Goal: Task Accomplishment & Management: Manage account settings

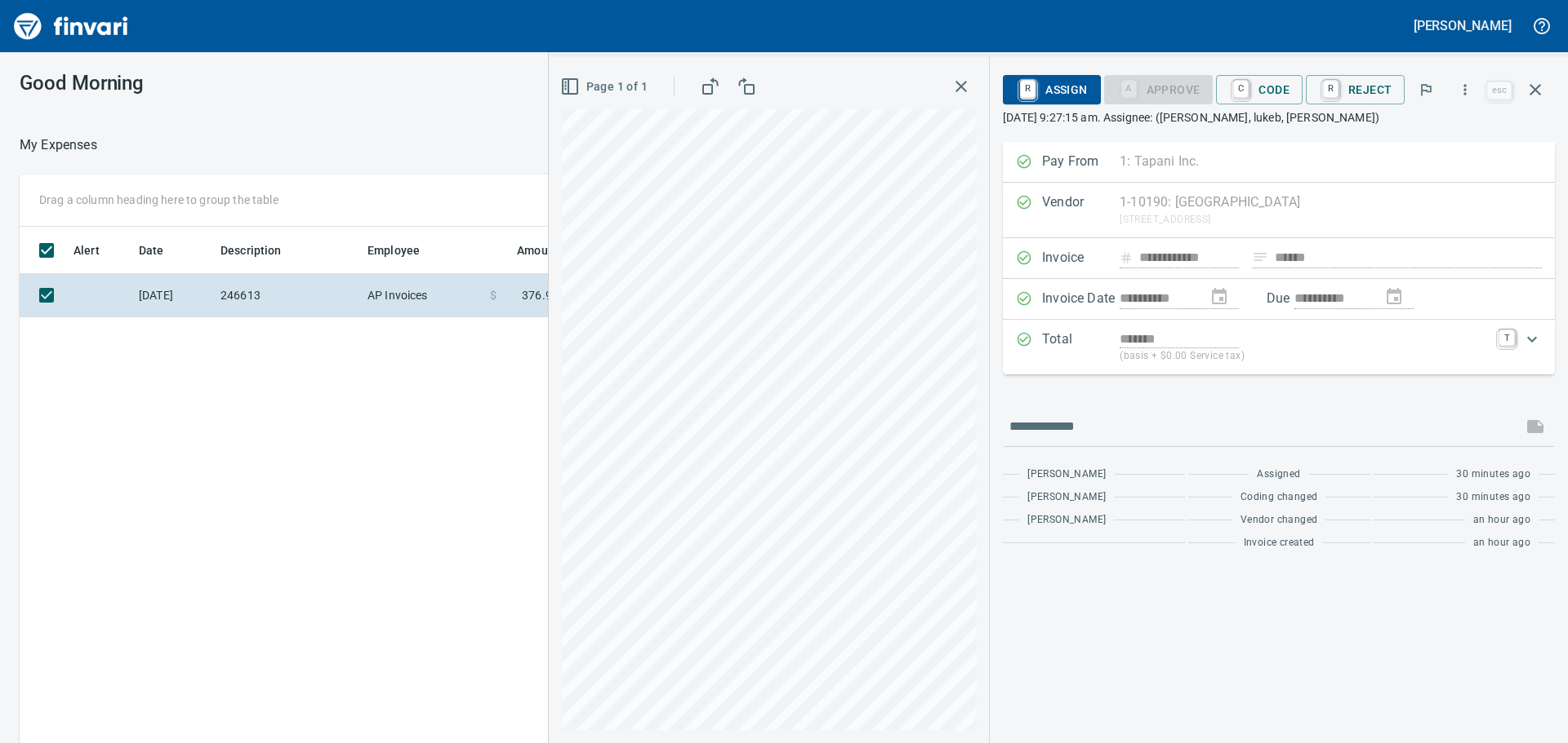
scroll to position [552, 1096]
click at [1249, 91] on link "C" at bounding box center [1240, 90] width 15 height 18
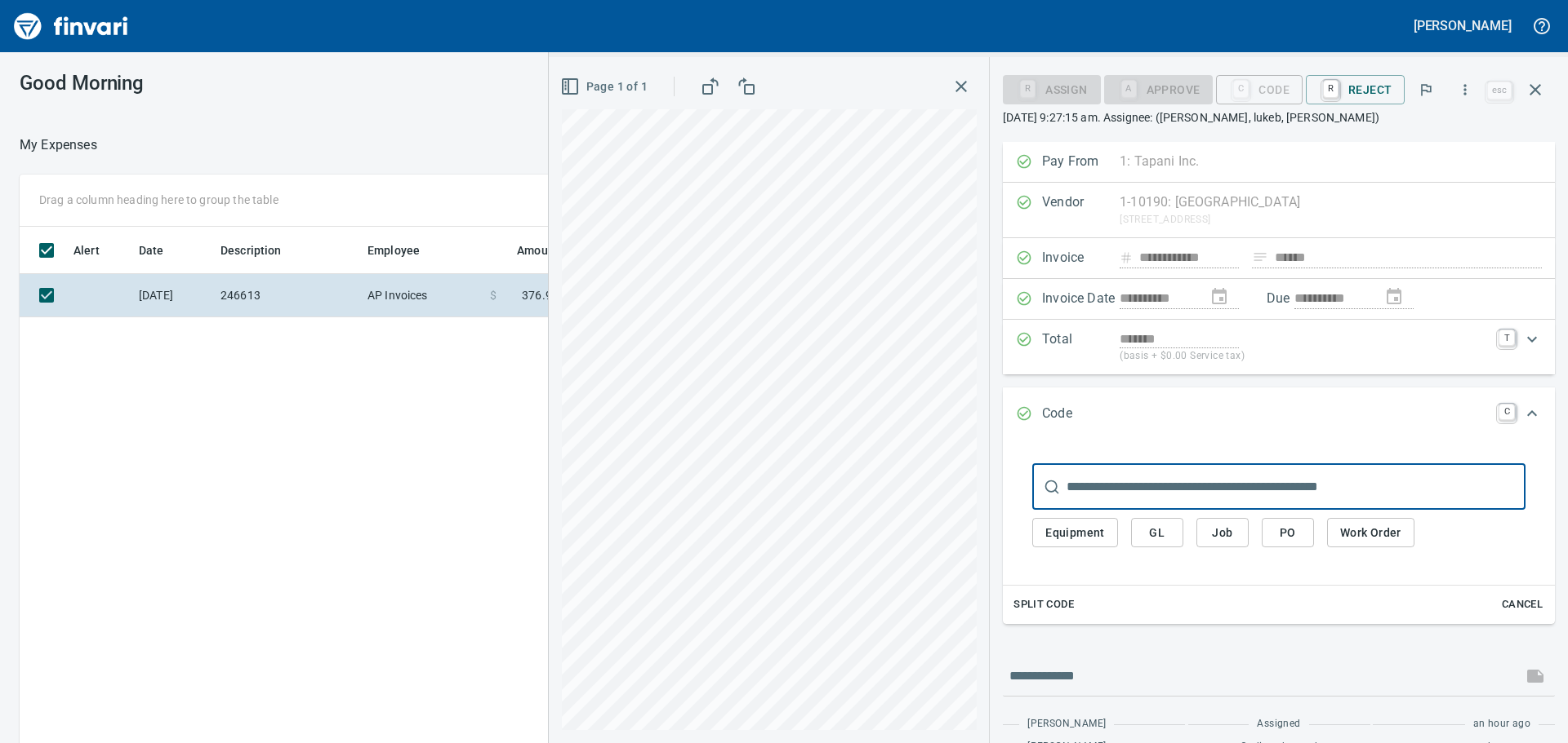
click at [1226, 535] on span "Job" at bounding box center [1222, 532] width 26 height 20
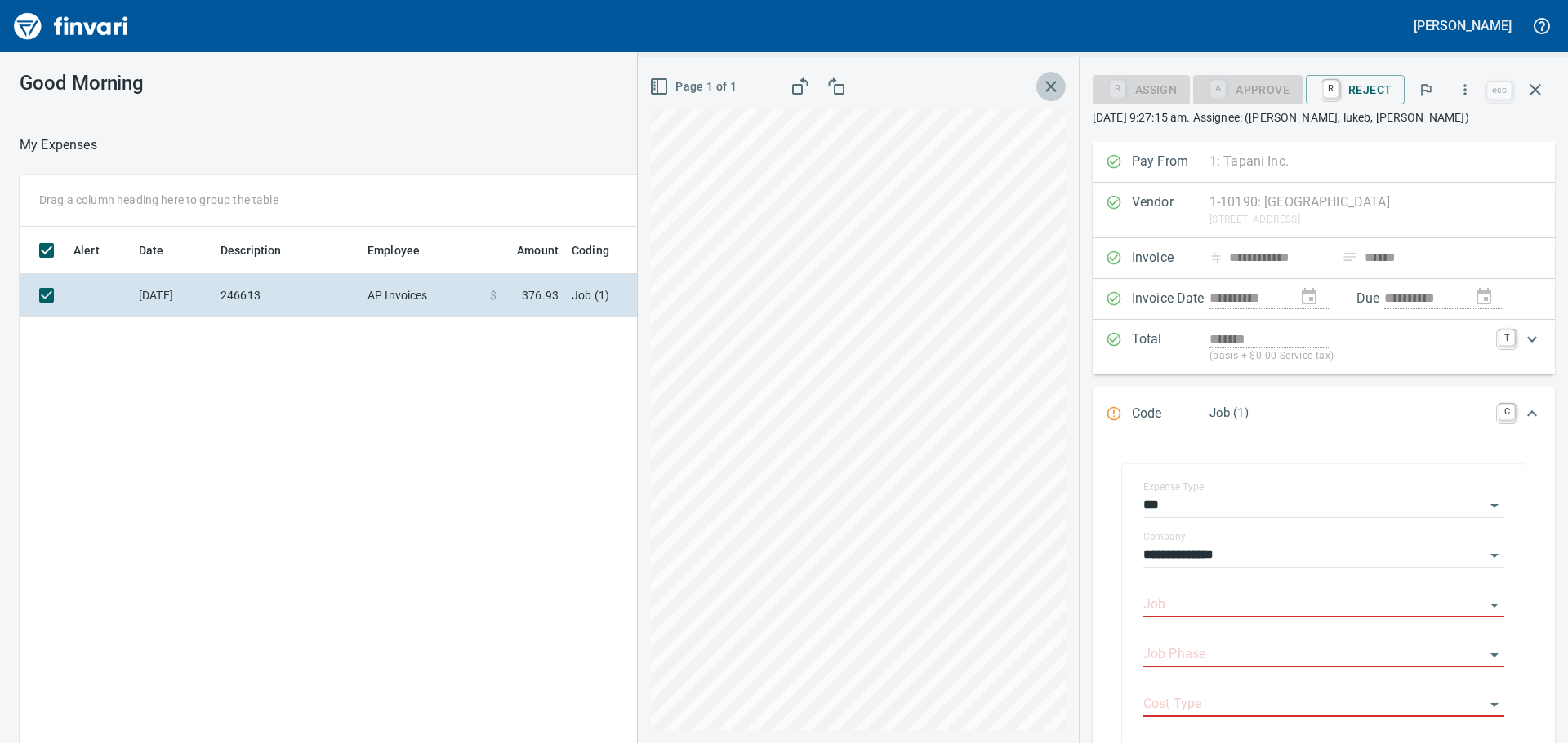
click at [1048, 74] on button "button" at bounding box center [1051, 86] width 29 height 29
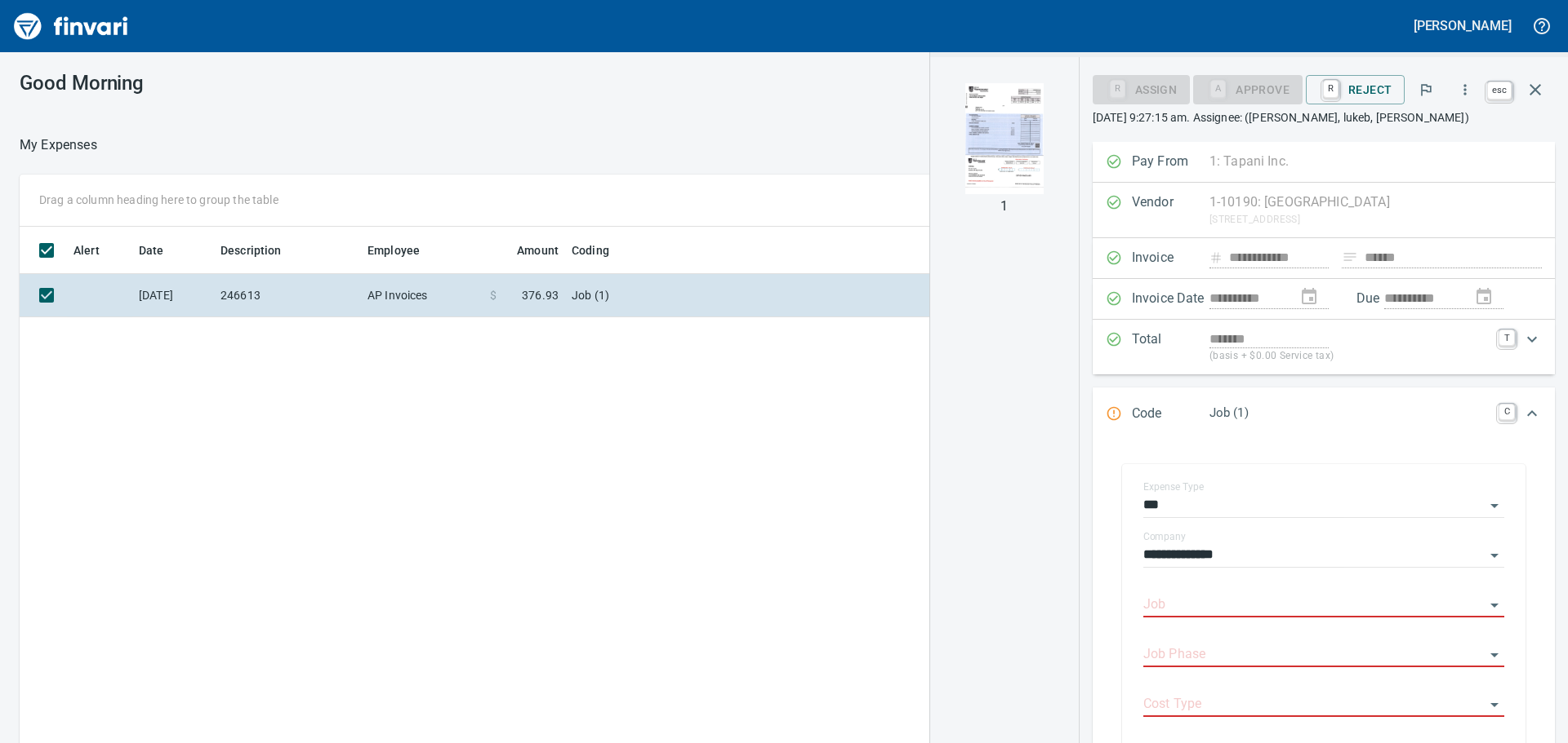
click at [1545, 93] on button "button" at bounding box center [1535, 90] width 40 height 40
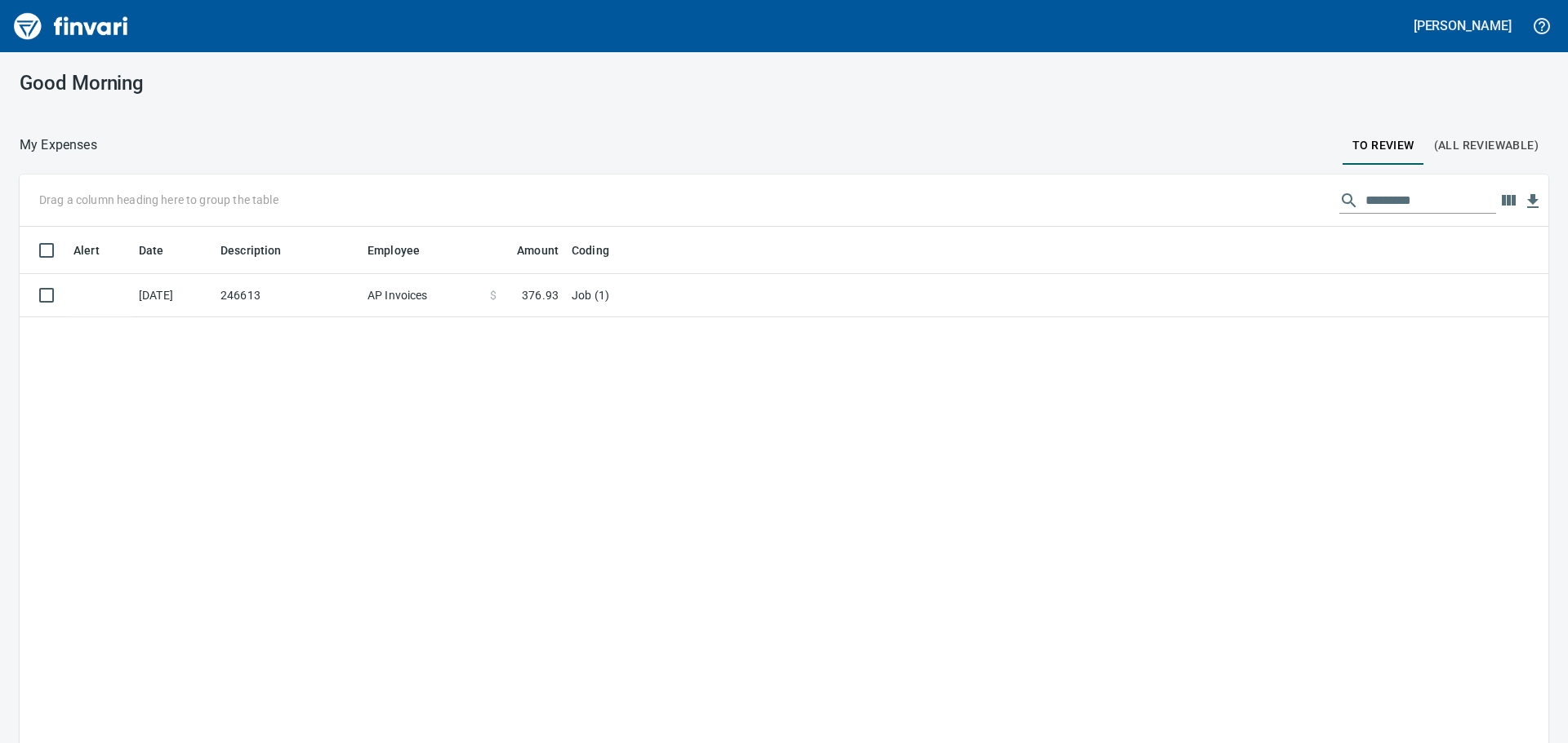
scroll to position [552, 1504]
click at [1448, 152] on span "(All Reviewable)" at bounding box center [1486, 145] width 104 height 20
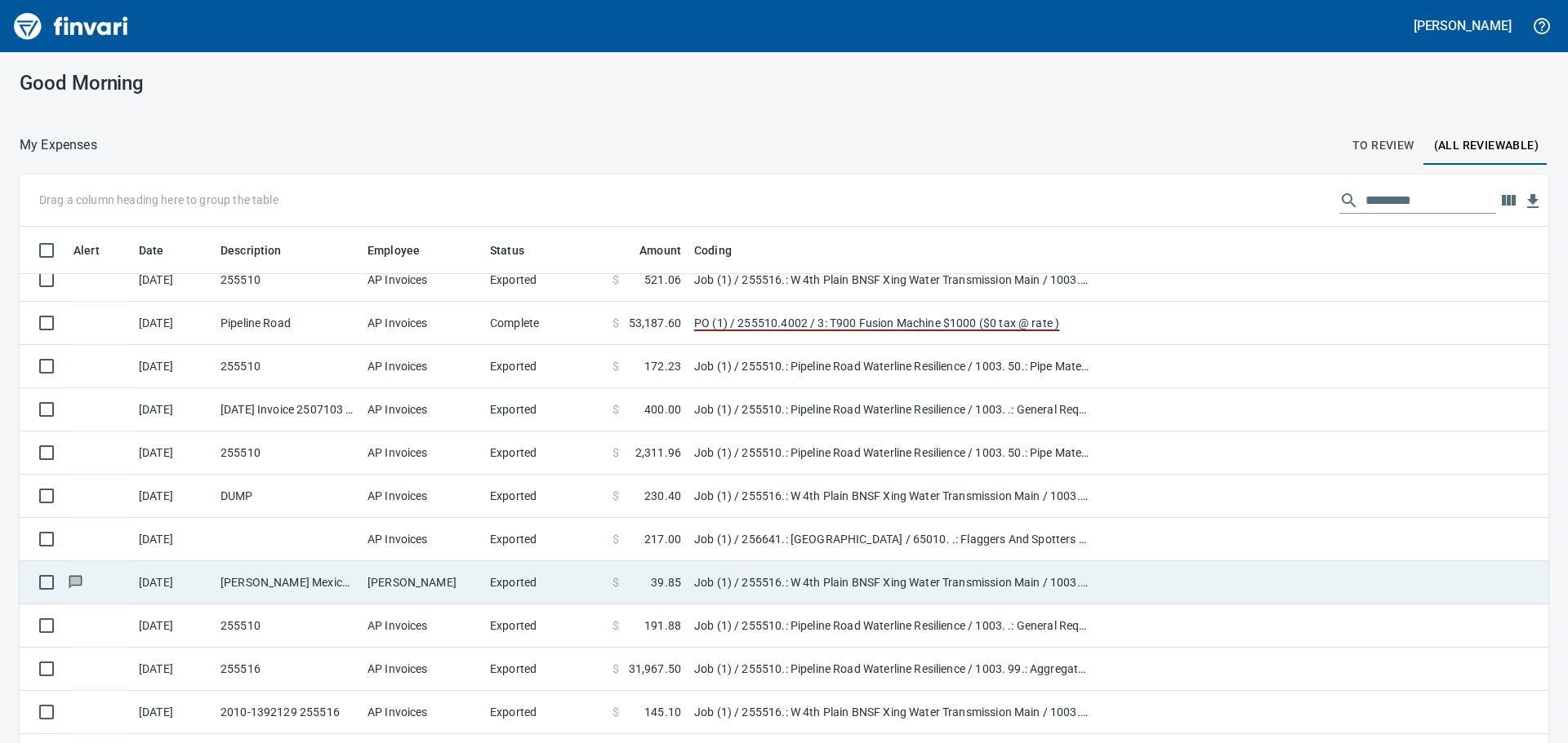
scroll to position [3754, 0]
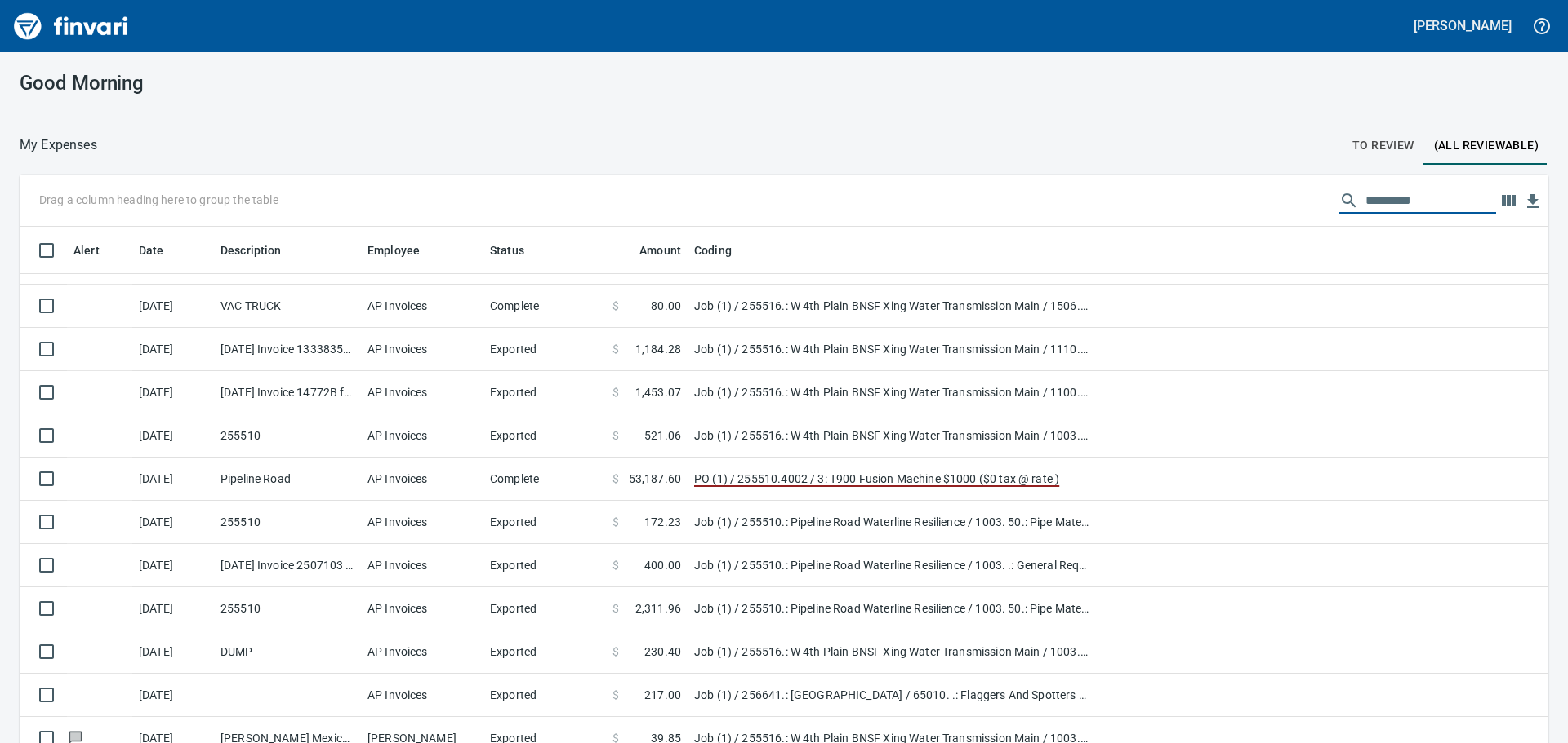
click at [1417, 199] on input "text" at bounding box center [1430, 200] width 131 height 26
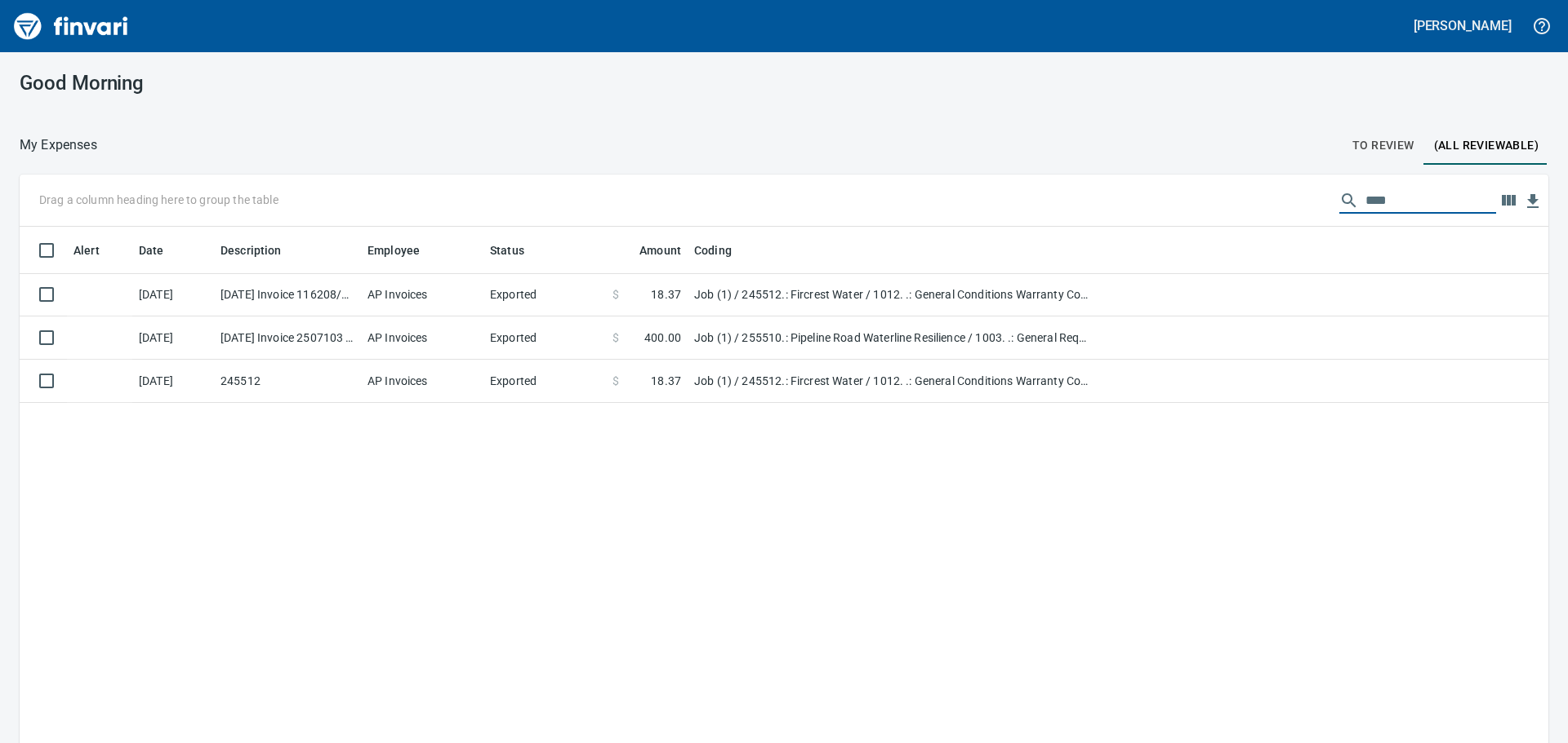
scroll to position [0, 0]
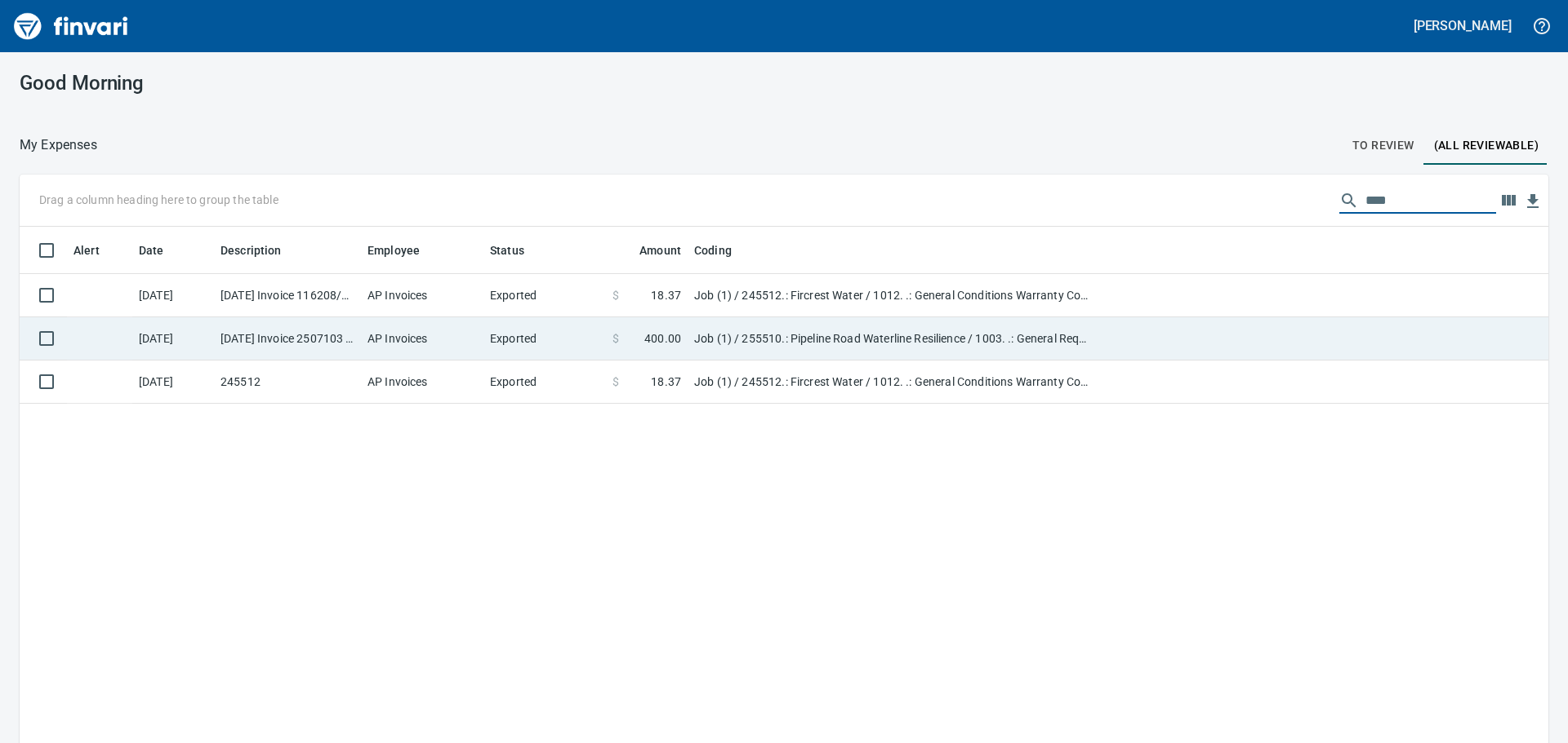
type input "****"
click at [592, 338] on td "Exported" at bounding box center [544, 339] width 123 height 43
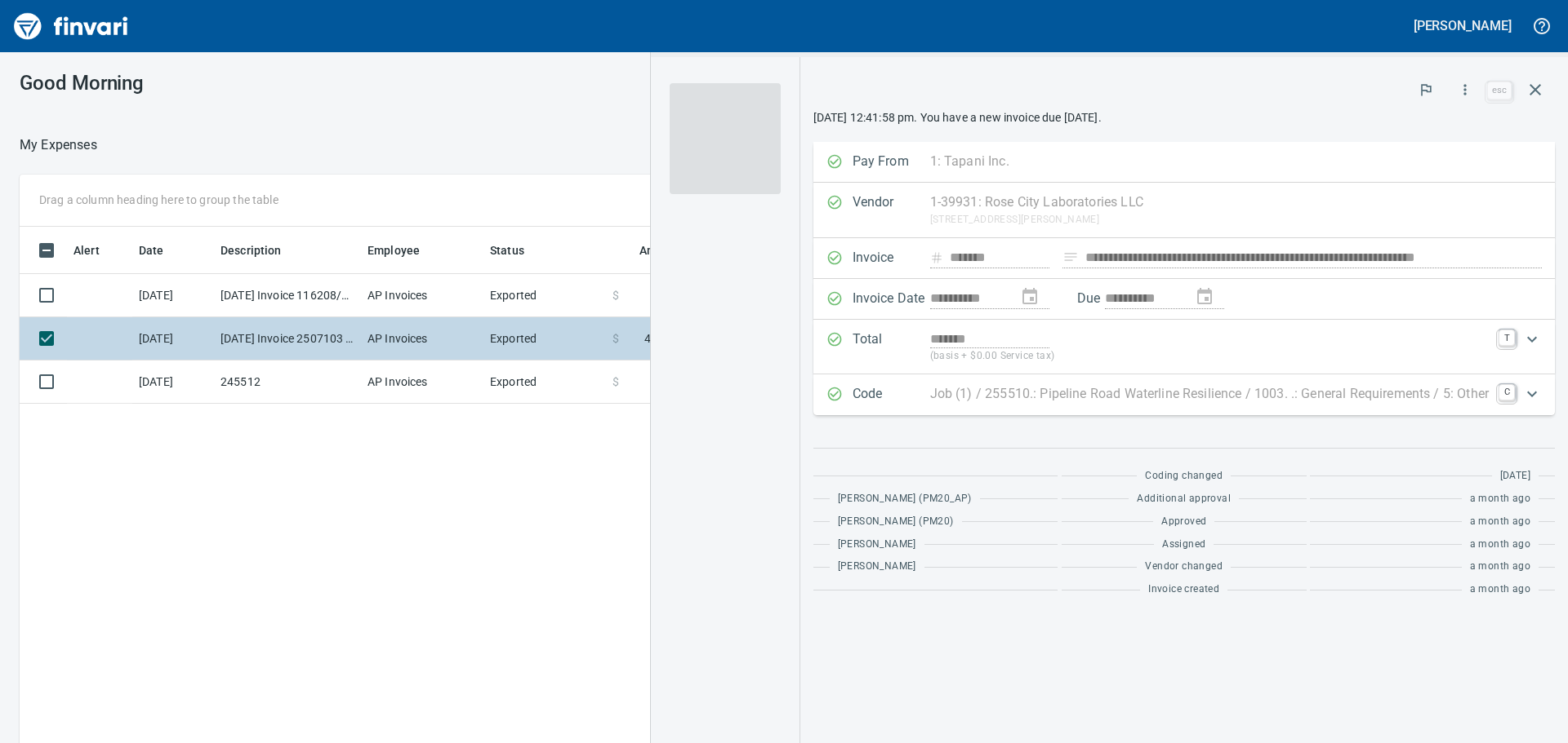
scroll to position [552, 1096]
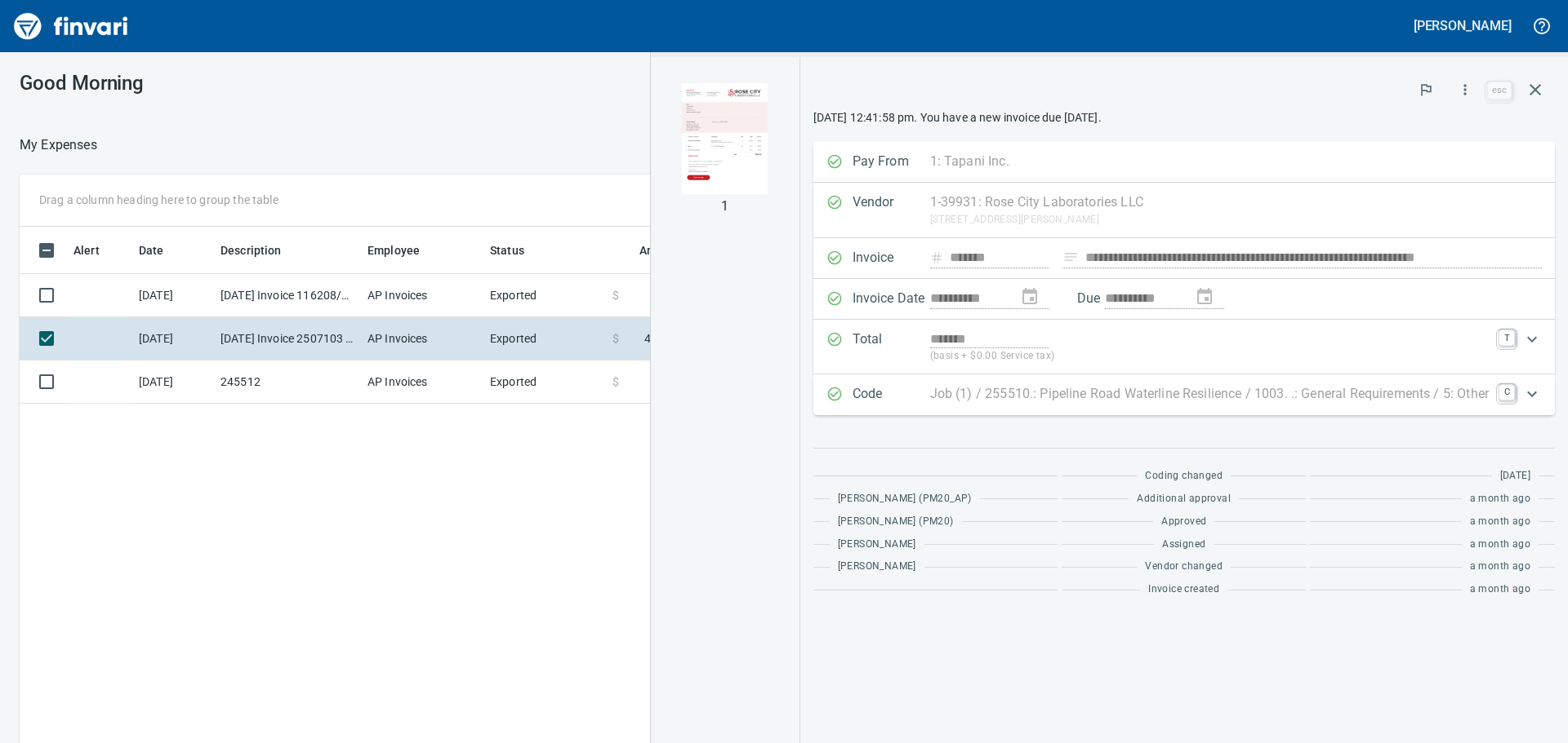
click at [747, 155] on img "button" at bounding box center [725, 138] width 111 height 111
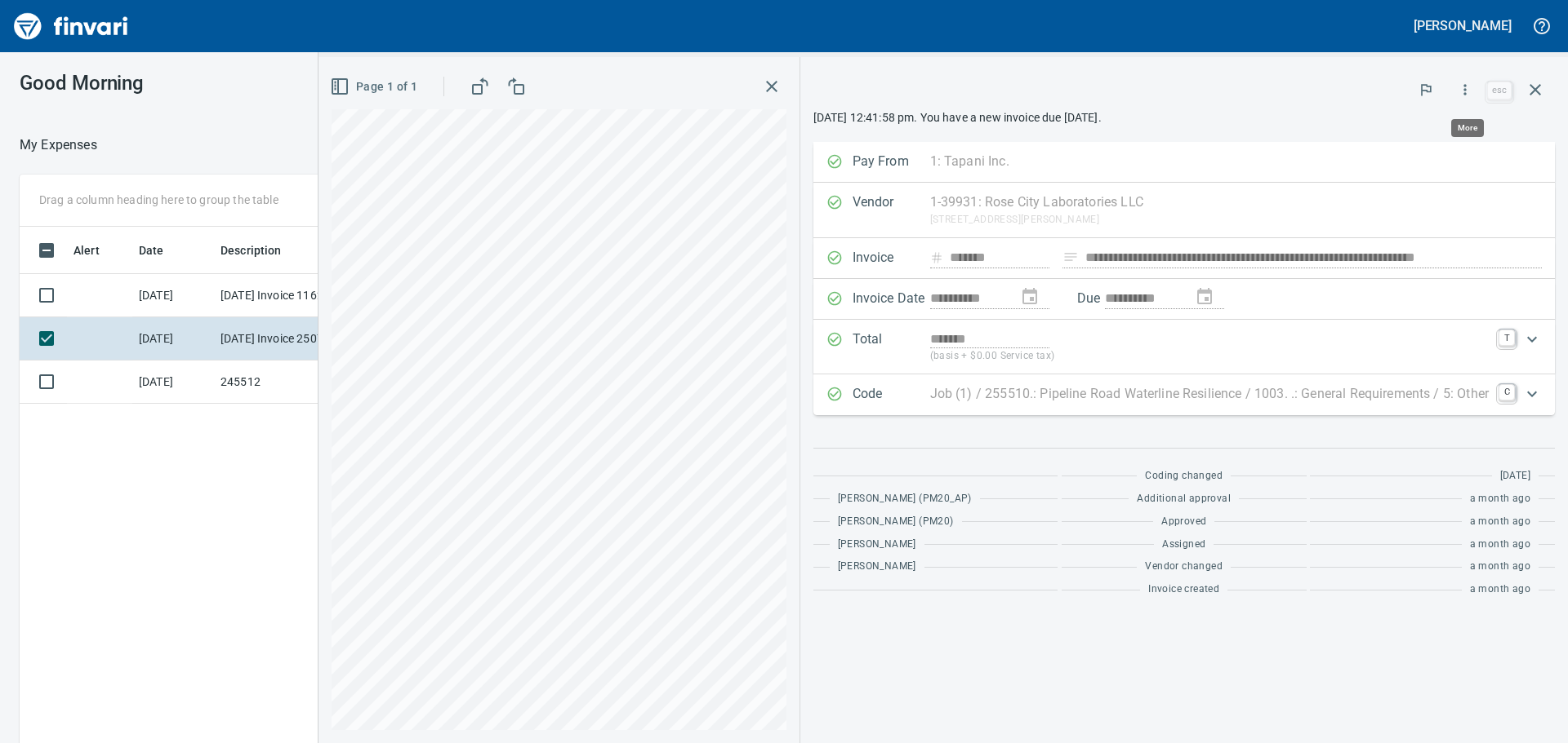
click at [1459, 86] on icon "button" at bounding box center [1465, 89] width 16 height 16
click at [1453, 171] on span "Download" at bounding box center [1463, 173] width 157 height 19
drag, startPoint x: 1532, startPoint y: 81, endPoint x: 1526, endPoint y: 88, distance: 9.2
click at [1532, 81] on icon "button" at bounding box center [1535, 90] width 19 height 19
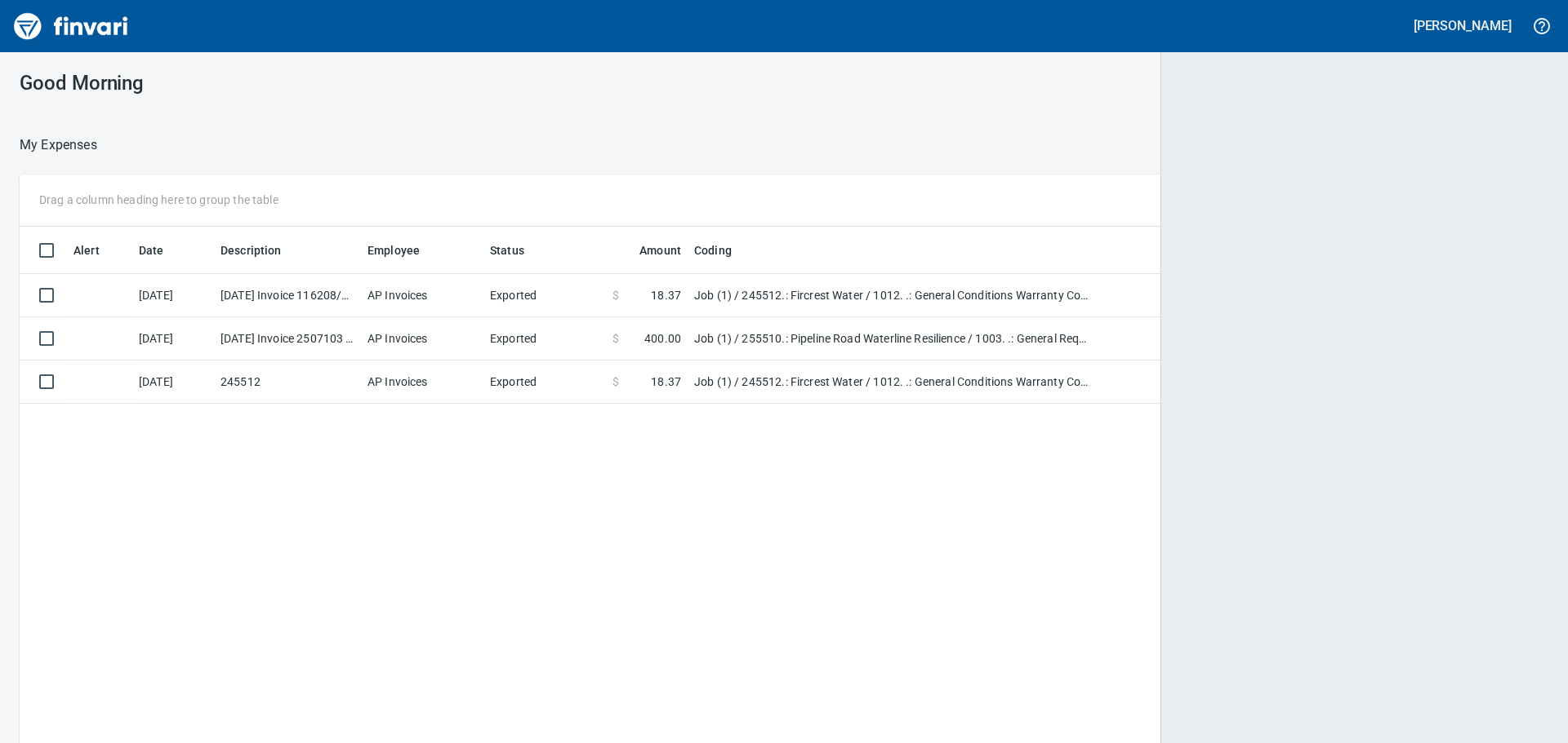
scroll to position [552, 1501]
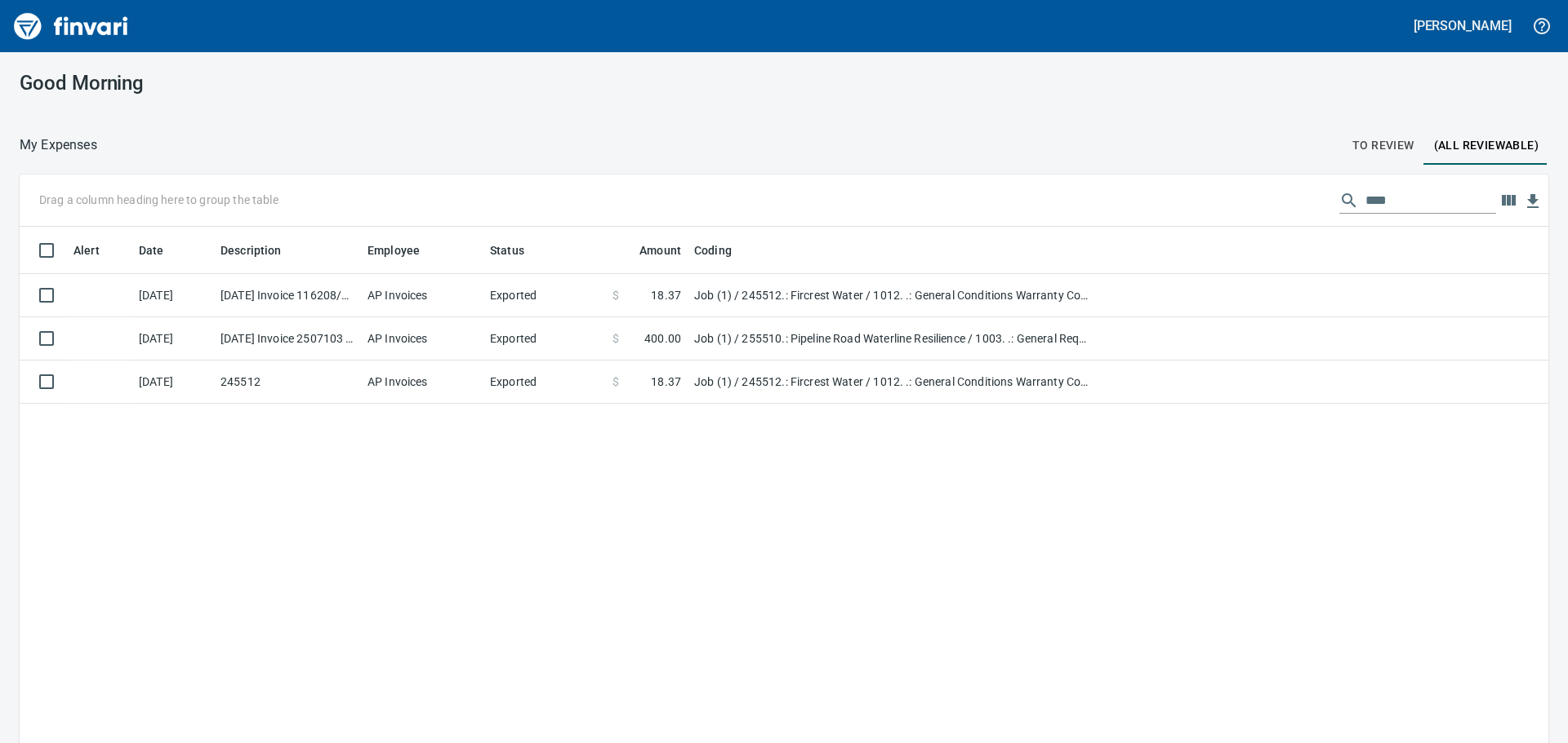
click at [1397, 149] on span "To Review" at bounding box center [1383, 145] width 62 height 20
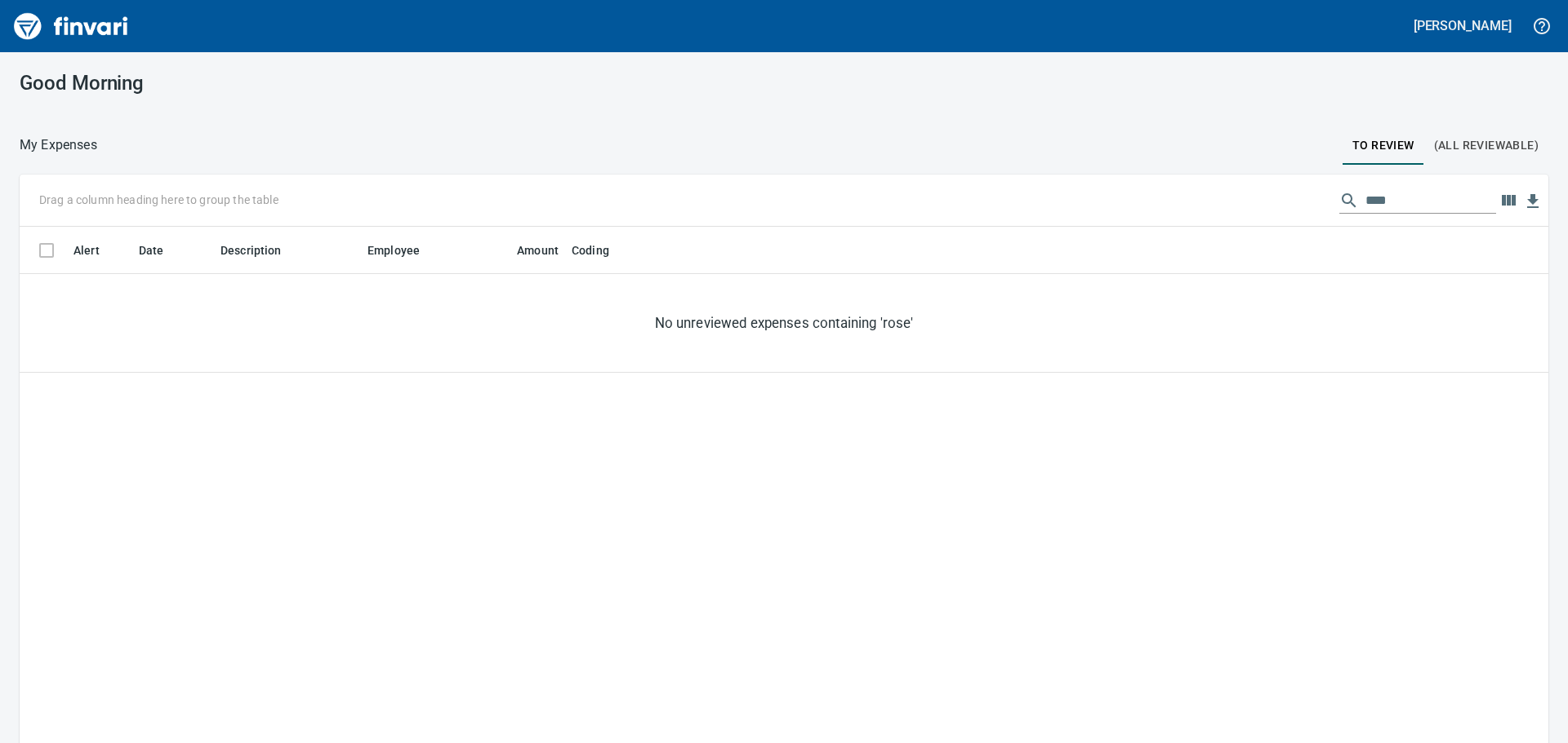
scroll to position [552, 1504]
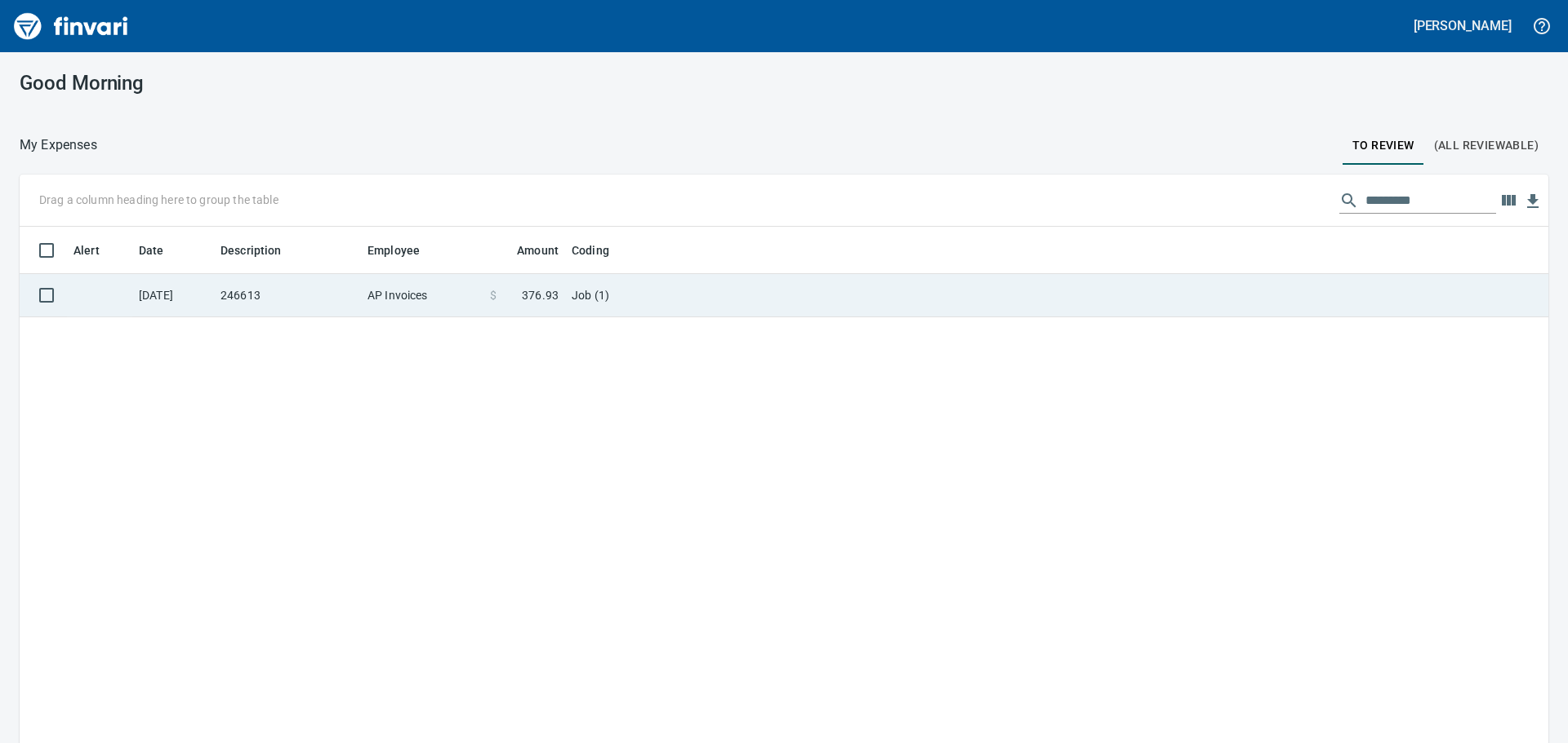
click at [392, 308] on td "AP Invoices" at bounding box center [421, 296] width 123 height 43
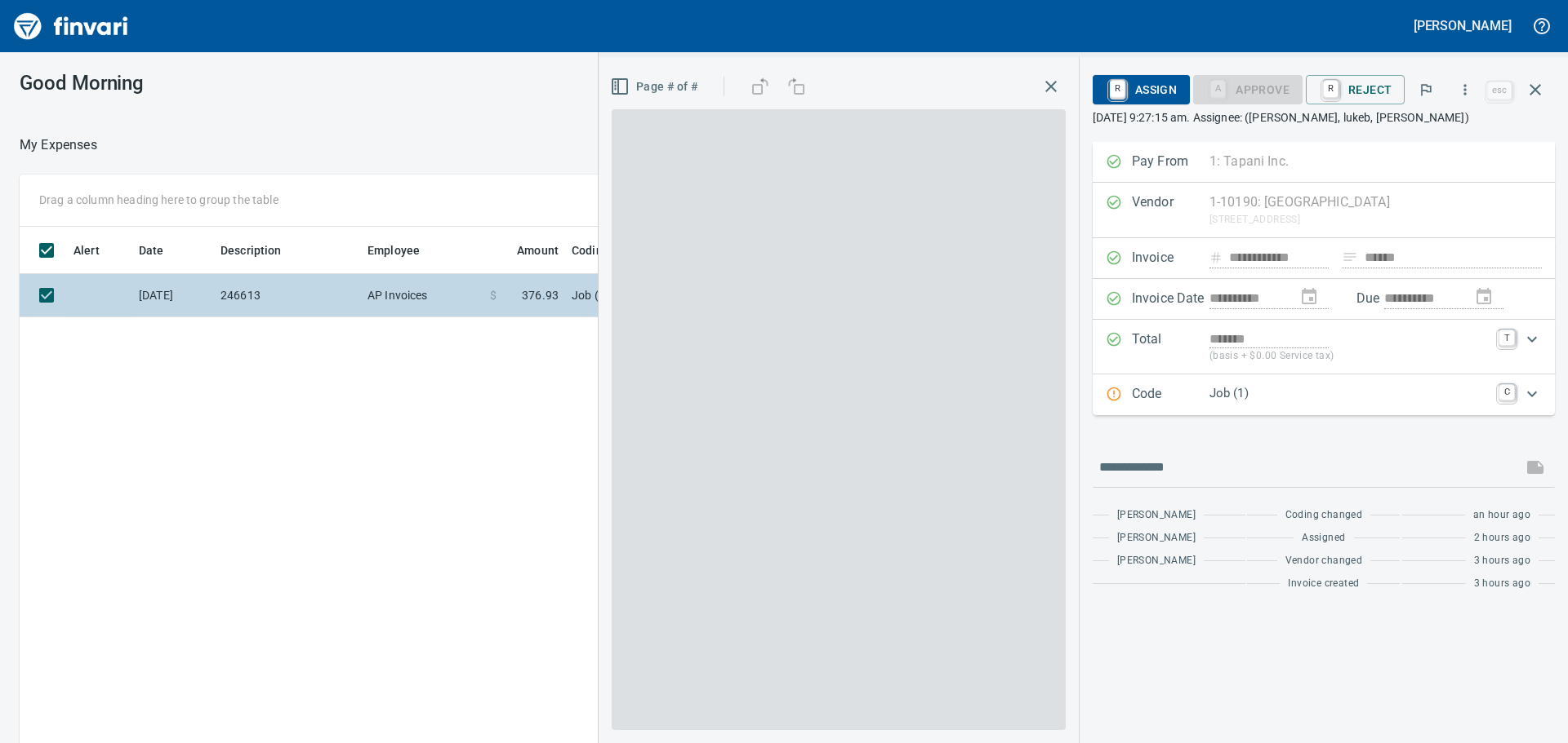
scroll to position [552, 1096]
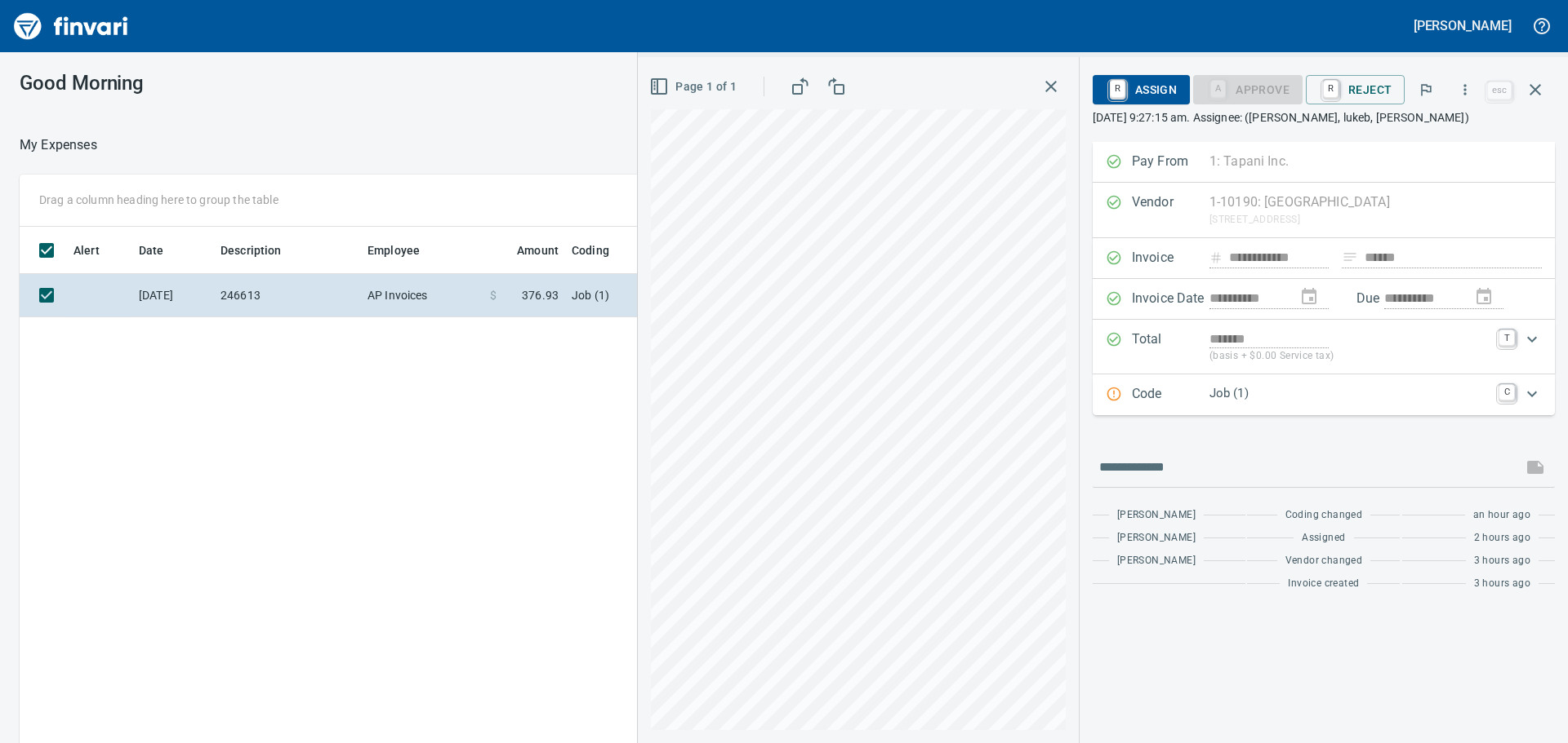
click at [1243, 376] on div "Code Job (1) C" at bounding box center [1323, 395] width 462 height 41
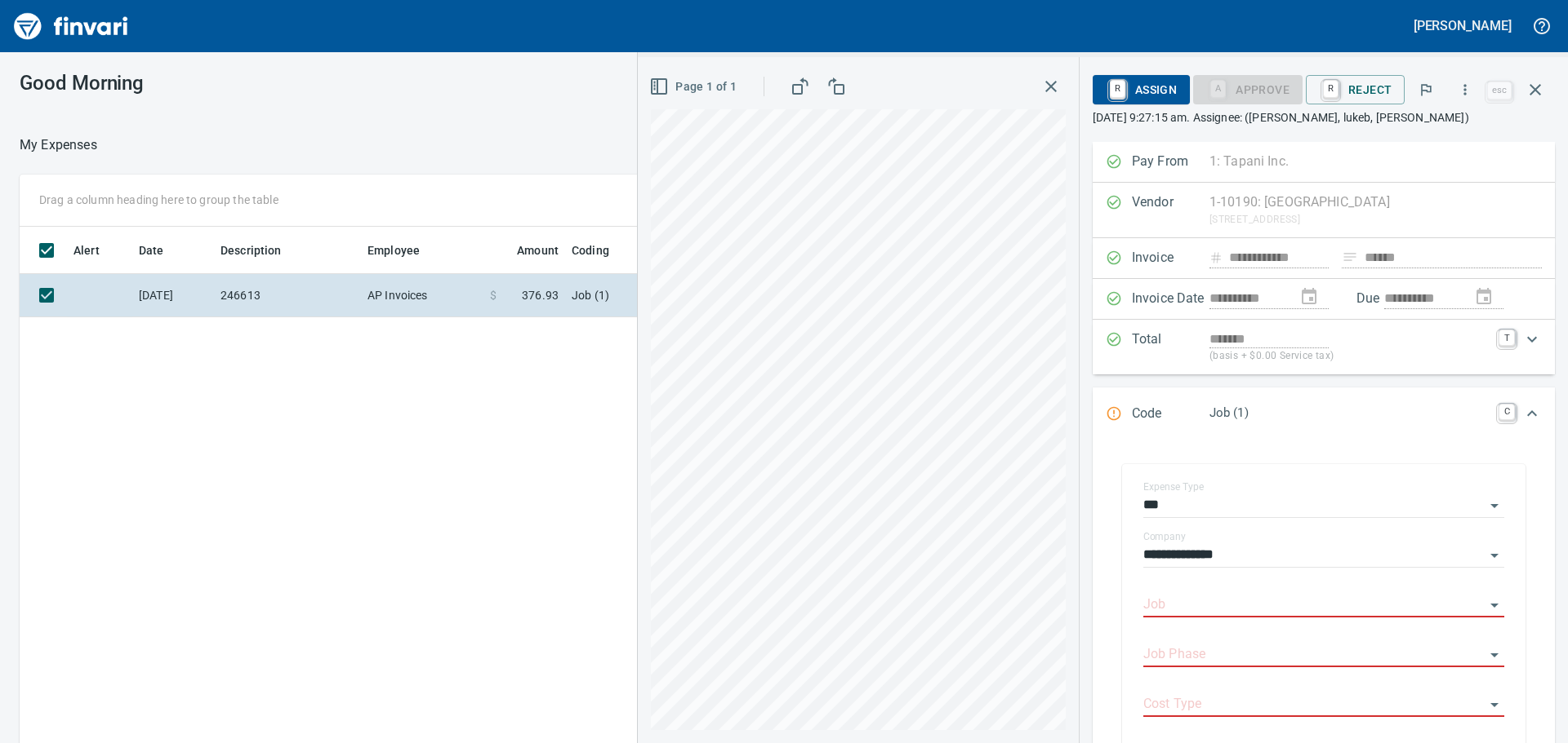
click at [648, 477] on div "Page 1 of 1" at bounding box center [858, 400] width 441 height 686
click at [1456, 76] on button "button" at bounding box center [1465, 89] width 36 height 36
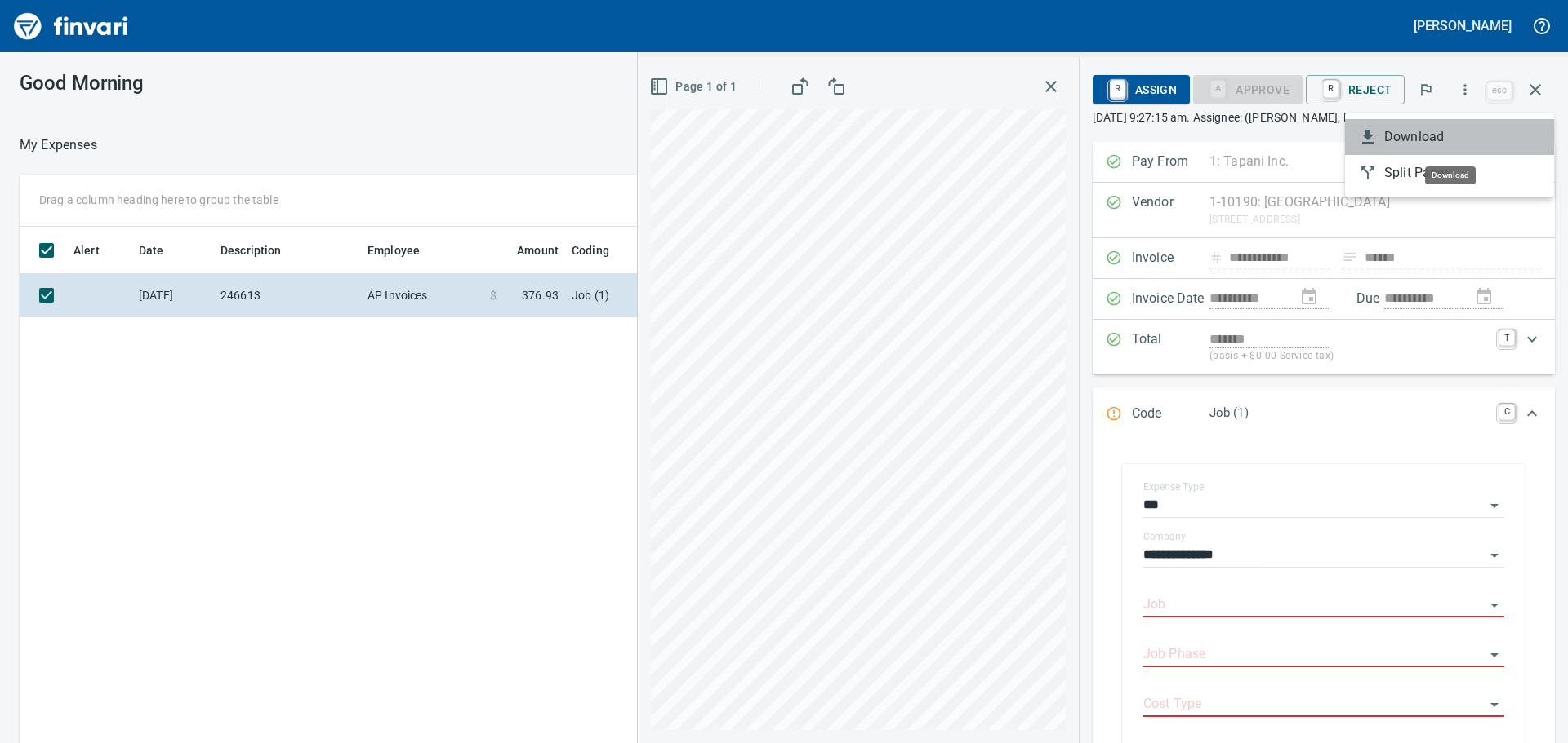
click at [1450, 145] on span "Download" at bounding box center [1463, 137] width 157 height 19
click at [1534, 100] on button "button" at bounding box center [1535, 90] width 40 height 40
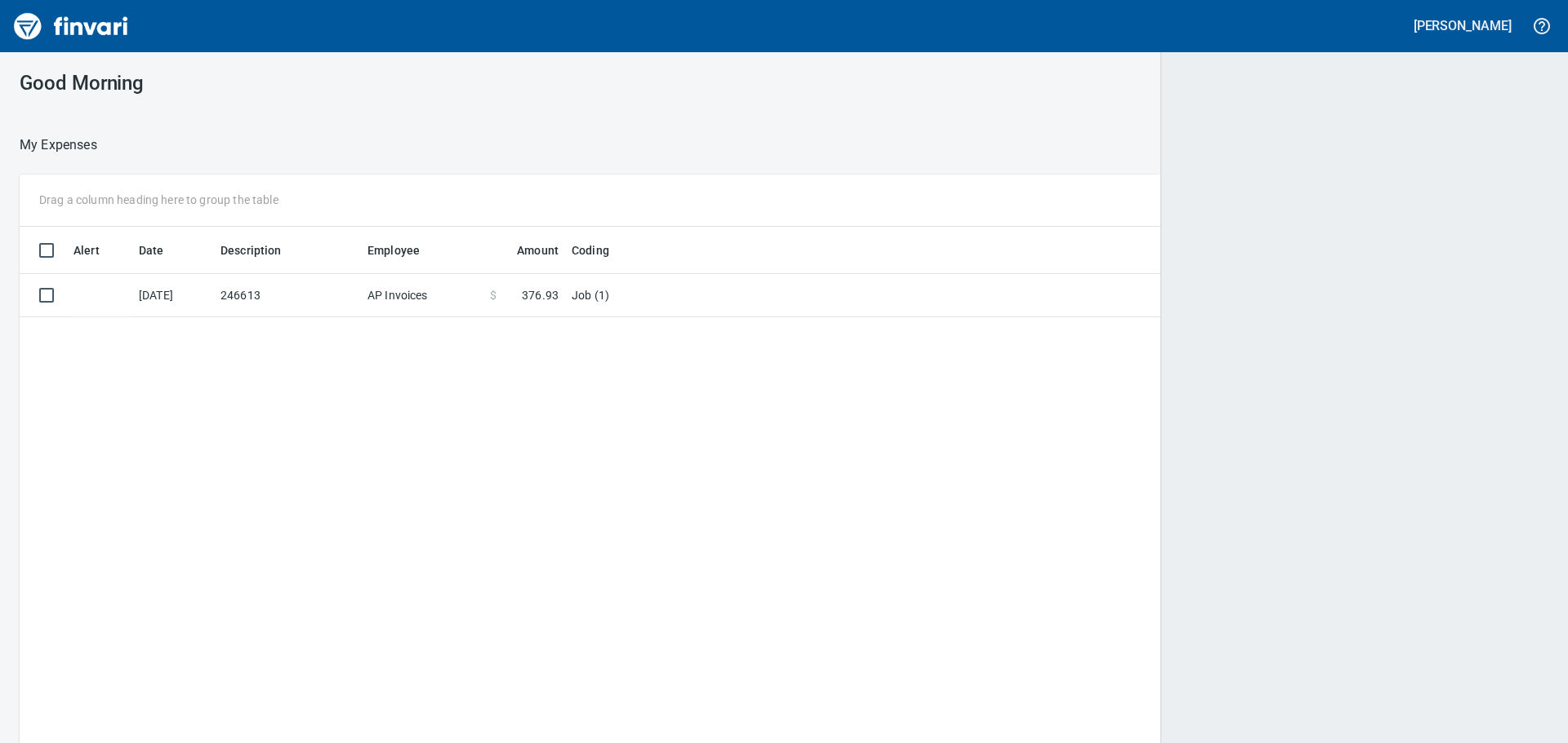
scroll to position [552, 1501]
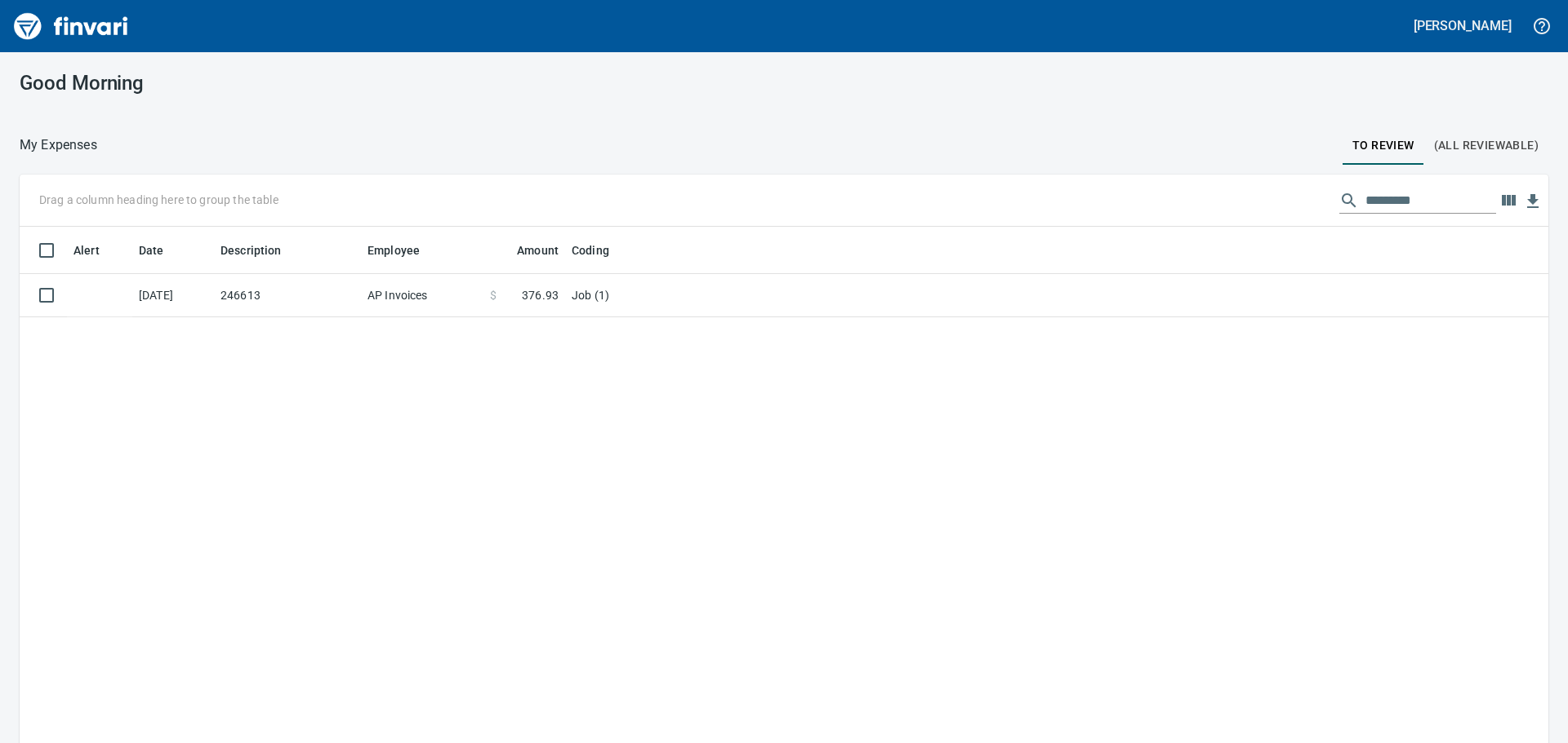
click at [1437, 141] on span "(All Reviewable)" at bounding box center [1486, 145] width 104 height 20
click at [1417, 195] on input "text" at bounding box center [1430, 200] width 131 height 26
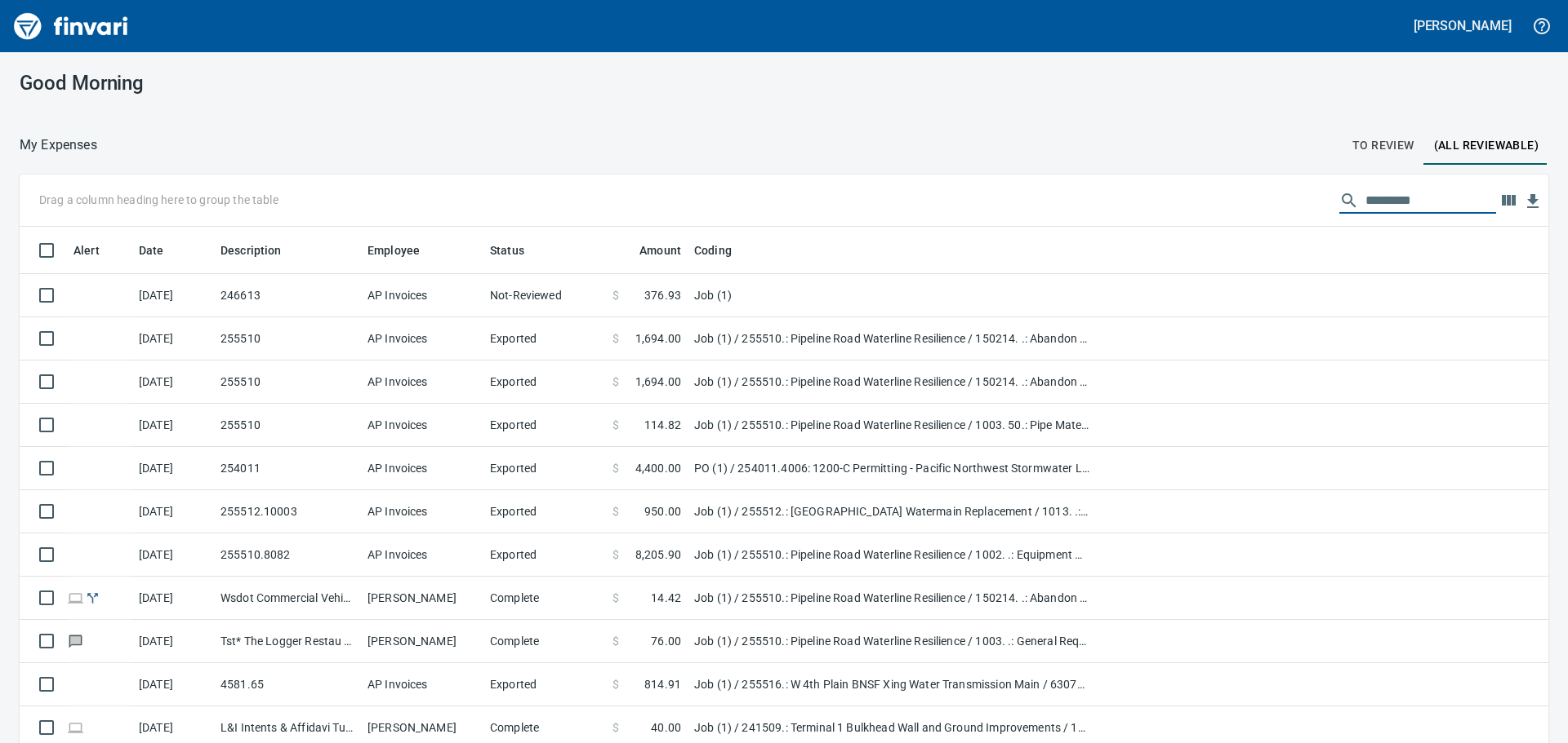
scroll to position [552, 1492]
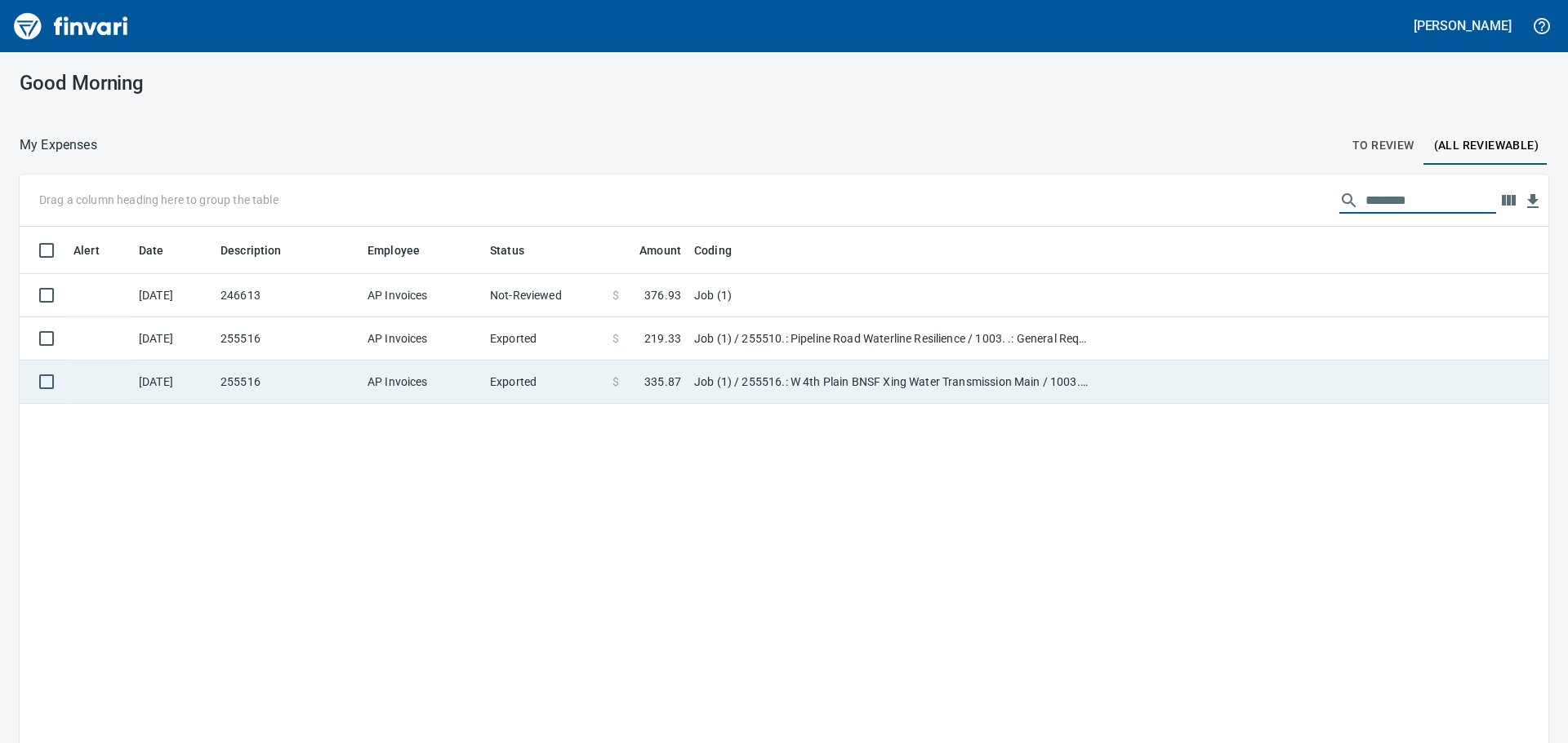
type input "*******"
click at [1066, 374] on td "Job (1) / 255516.: W 4th Plain BNSF Xing Water Transmission Main / 1003. .: Gen…" at bounding box center [891, 382] width 408 height 43
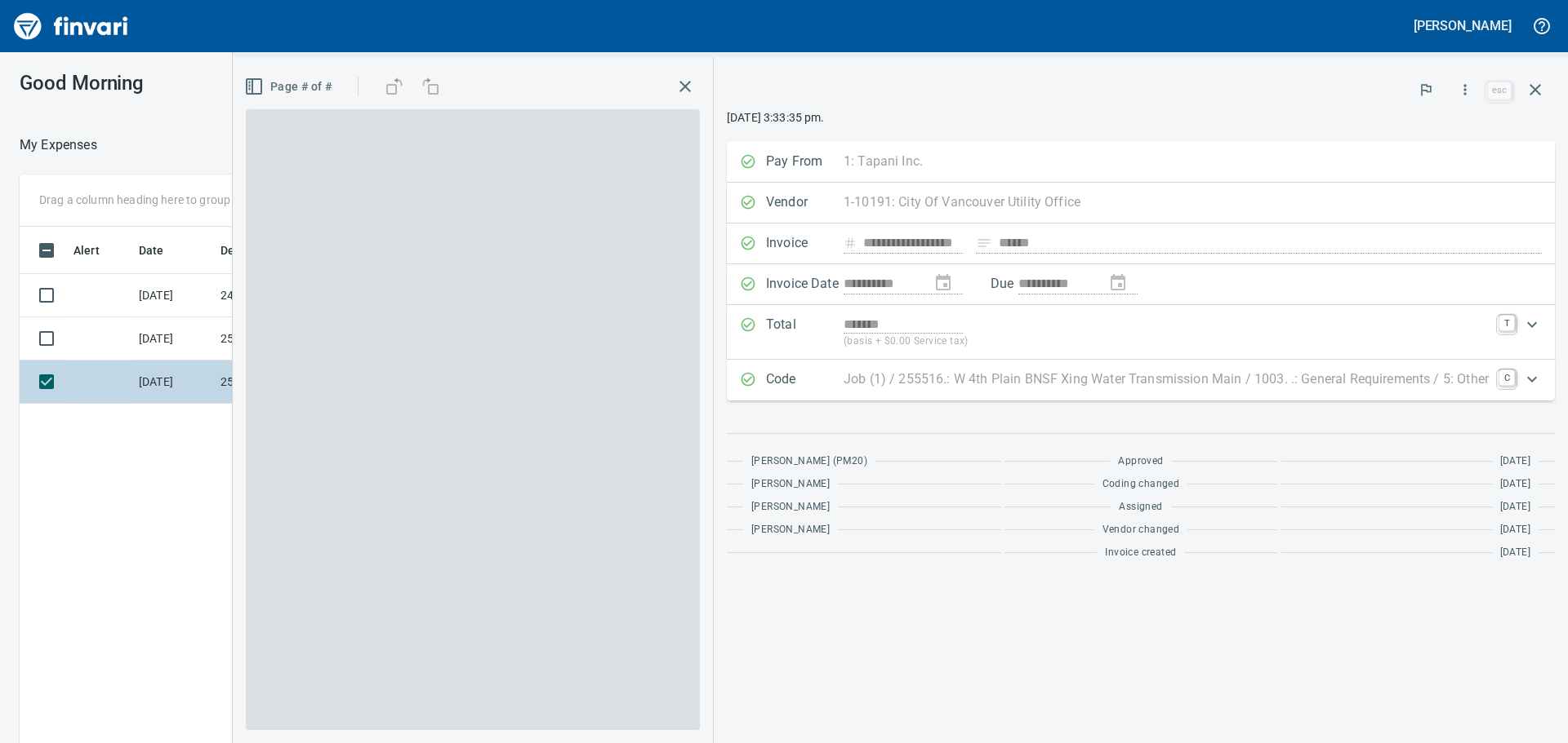
scroll to position [552, 1096]
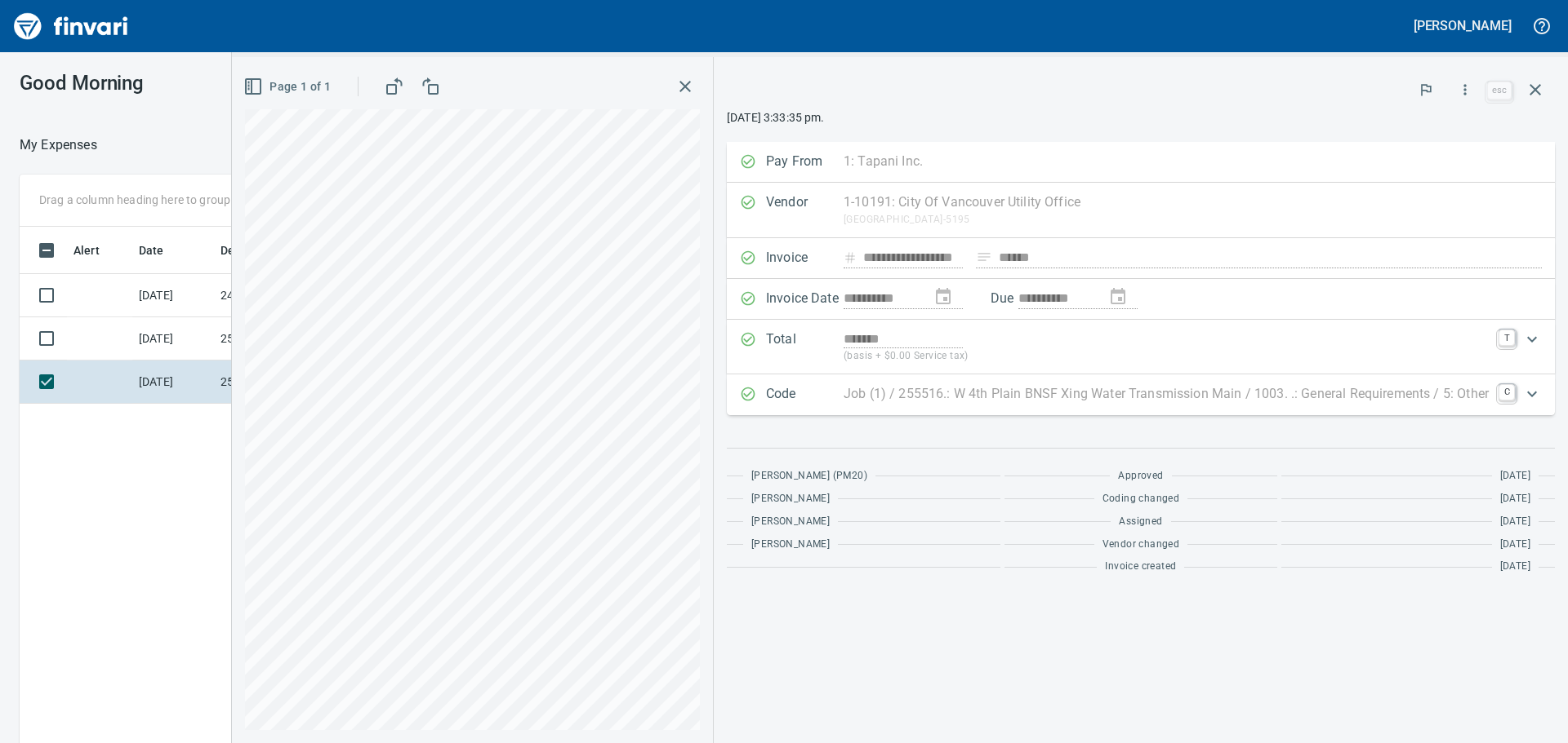
click at [681, 99] on button "button" at bounding box center [684, 86] width 29 height 29
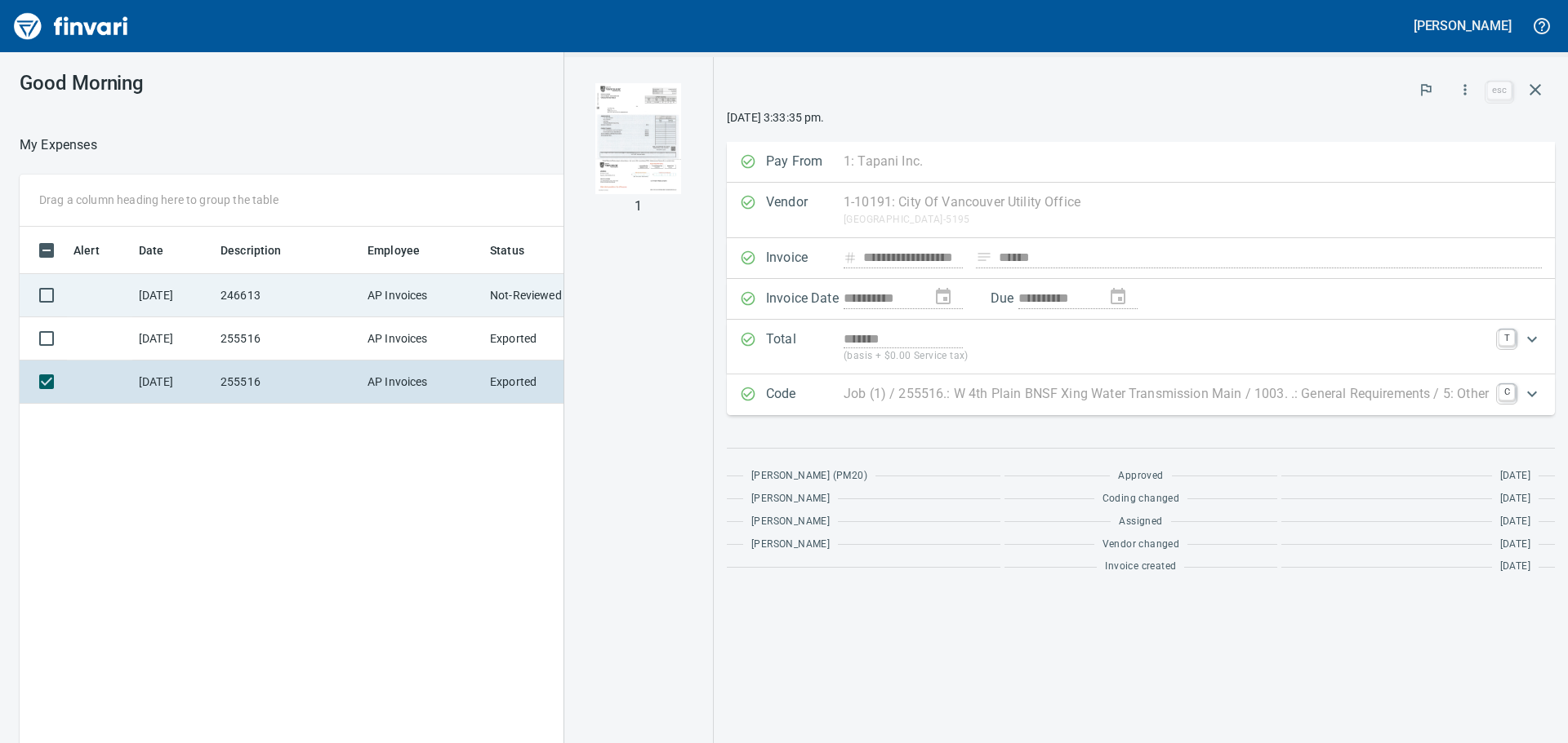
click at [364, 292] on td "AP Invoices" at bounding box center [421, 296] width 123 height 43
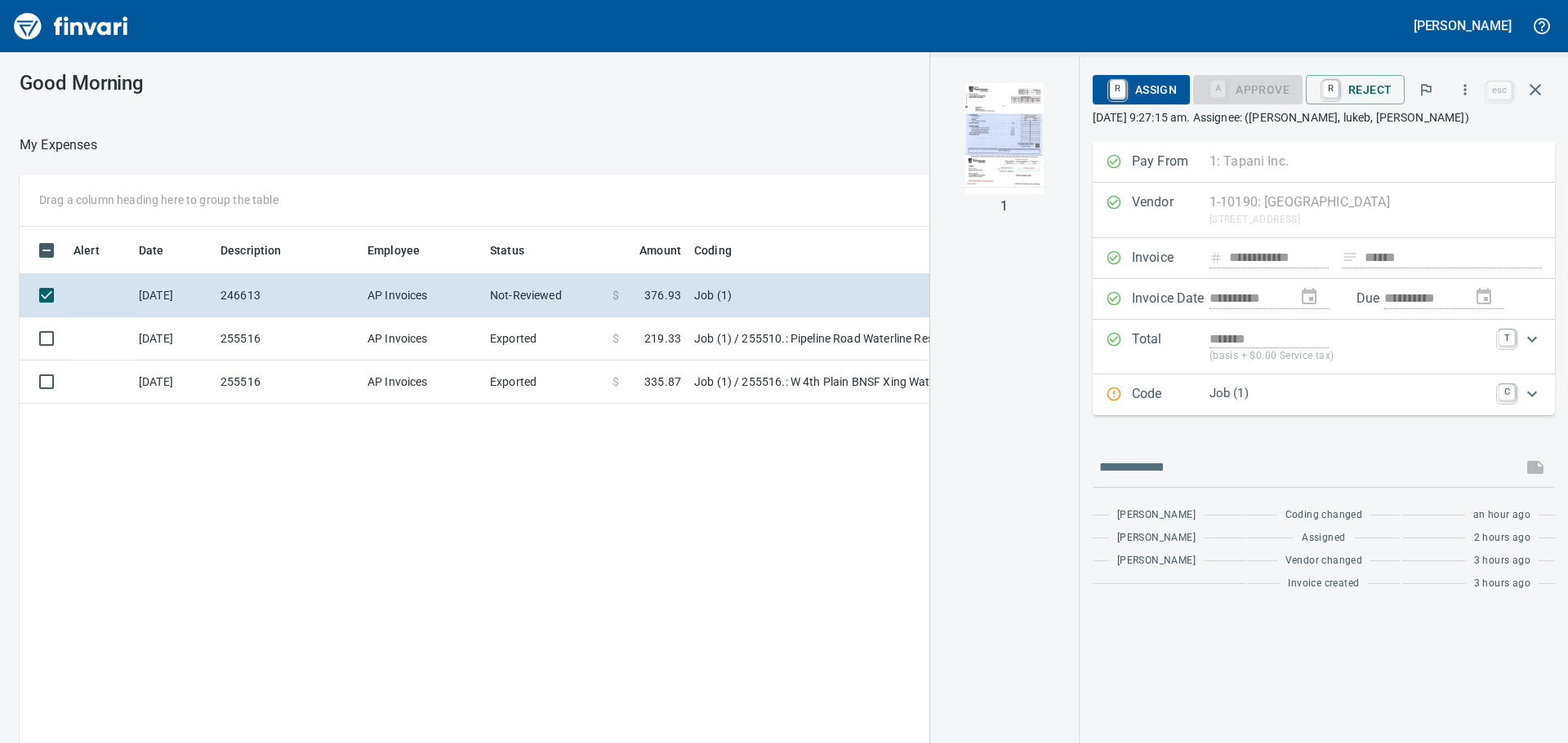
click at [1003, 167] on img "button" at bounding box center [1004, 138] width 111 height 111
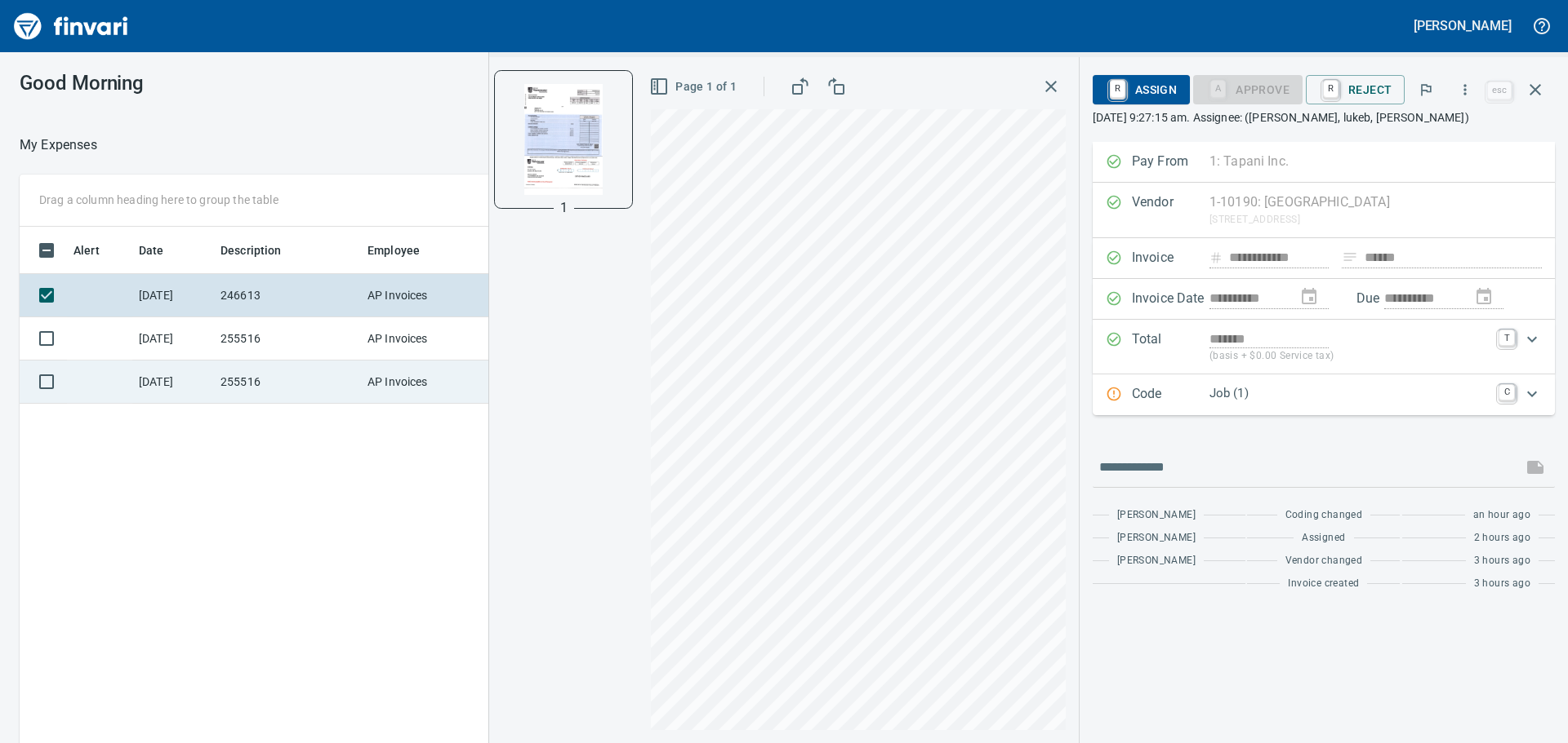
click at [234, 373] on td "255516" at bounding box center [287, 382] width 147 height 43
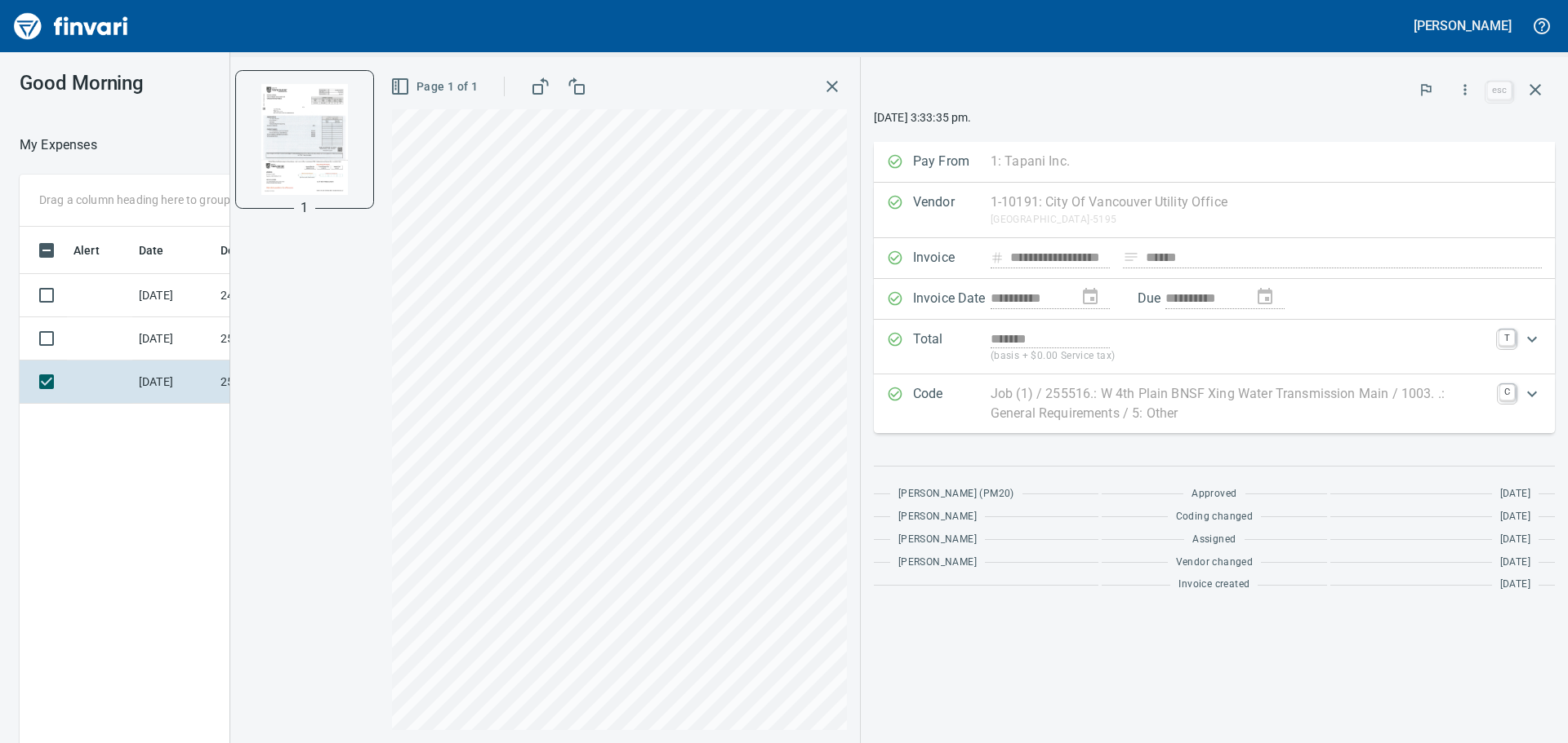
click at [837, 67] on div "Page 1 of 1" at bounding box center [620, 400] width 481 height 686
click at [818, 100] on div "Page 1 of 1" at bounding box center [619, 87] width 454 height 33
click at [839, 81] on icon "button" at bounding box center [832, 86] width 19 height 19
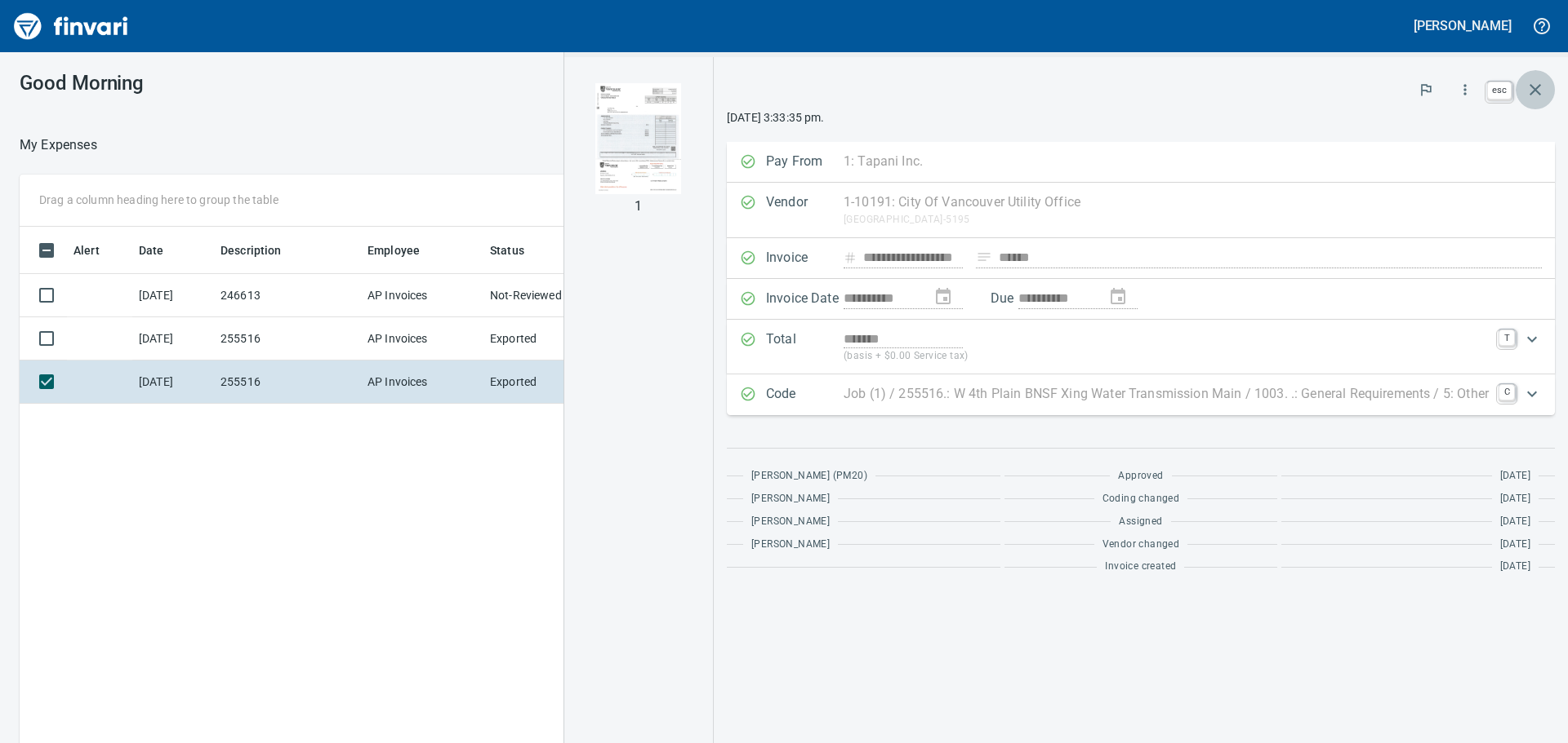
click at [1534, 86] on icon "button" at bounding box center [1535, 90] width 19 height 19
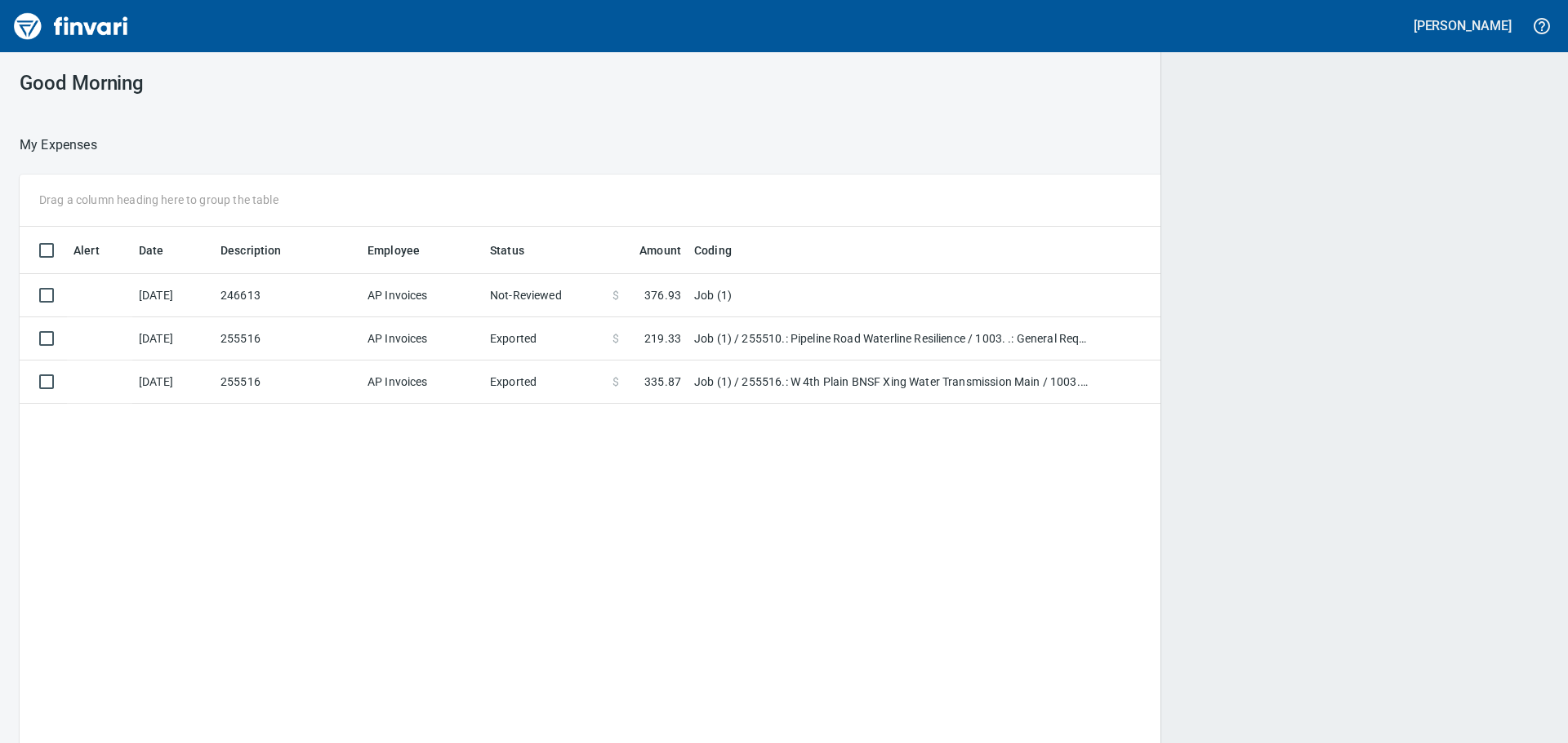
scroll to position [2, 2]
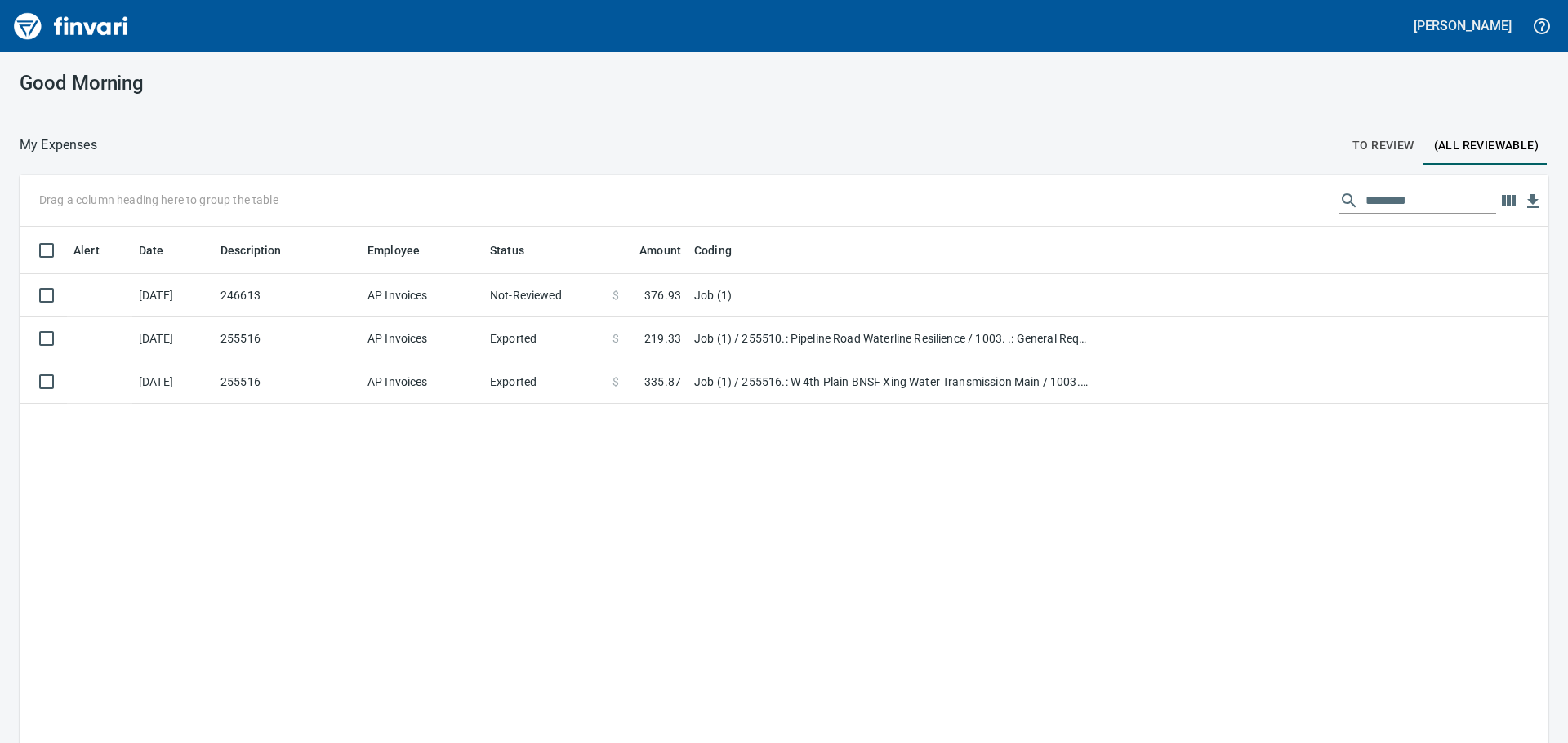
click at [1373, 138] on span "To Review" at bounding box center [1383, 145] width 62 height 20
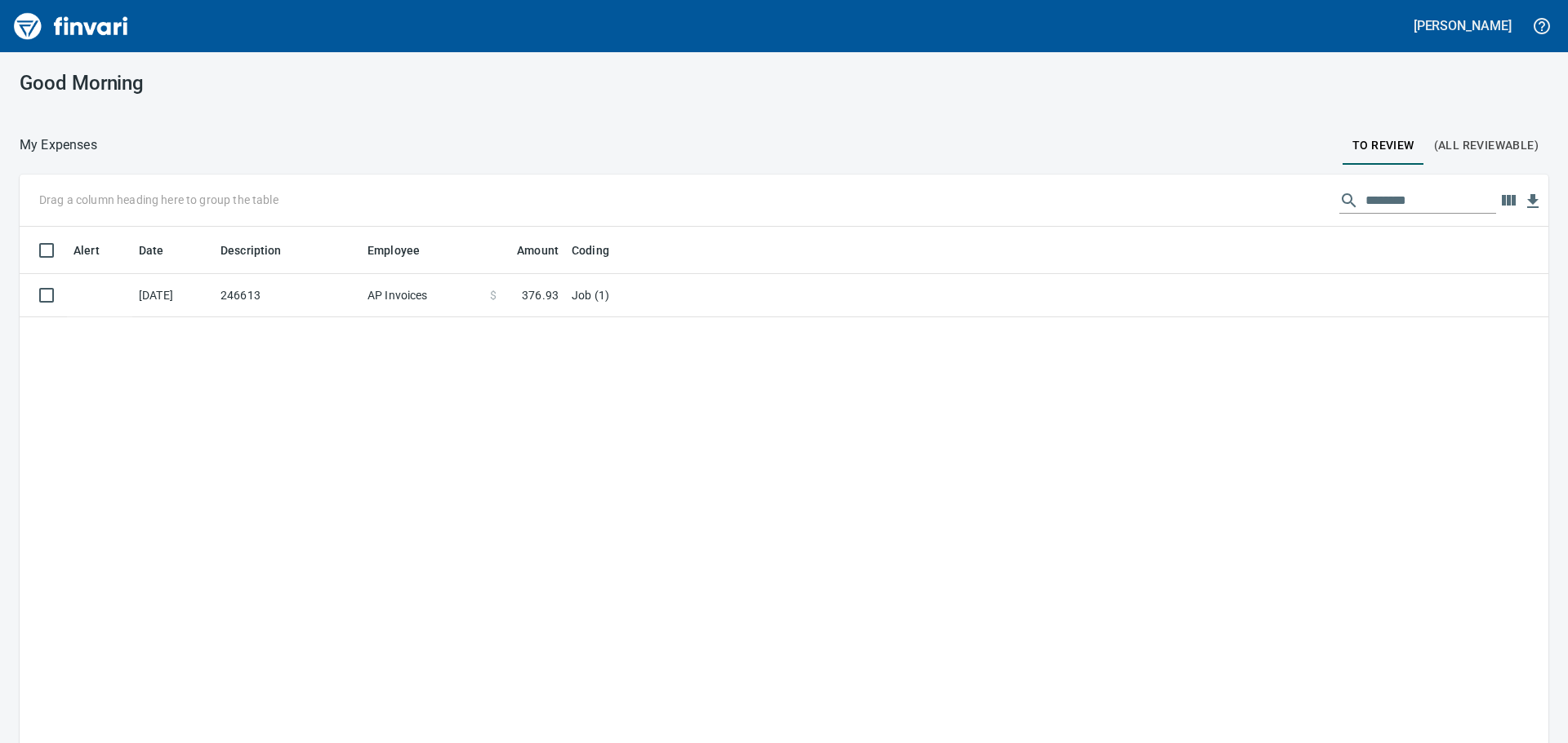
scroll to position [552, 1504]
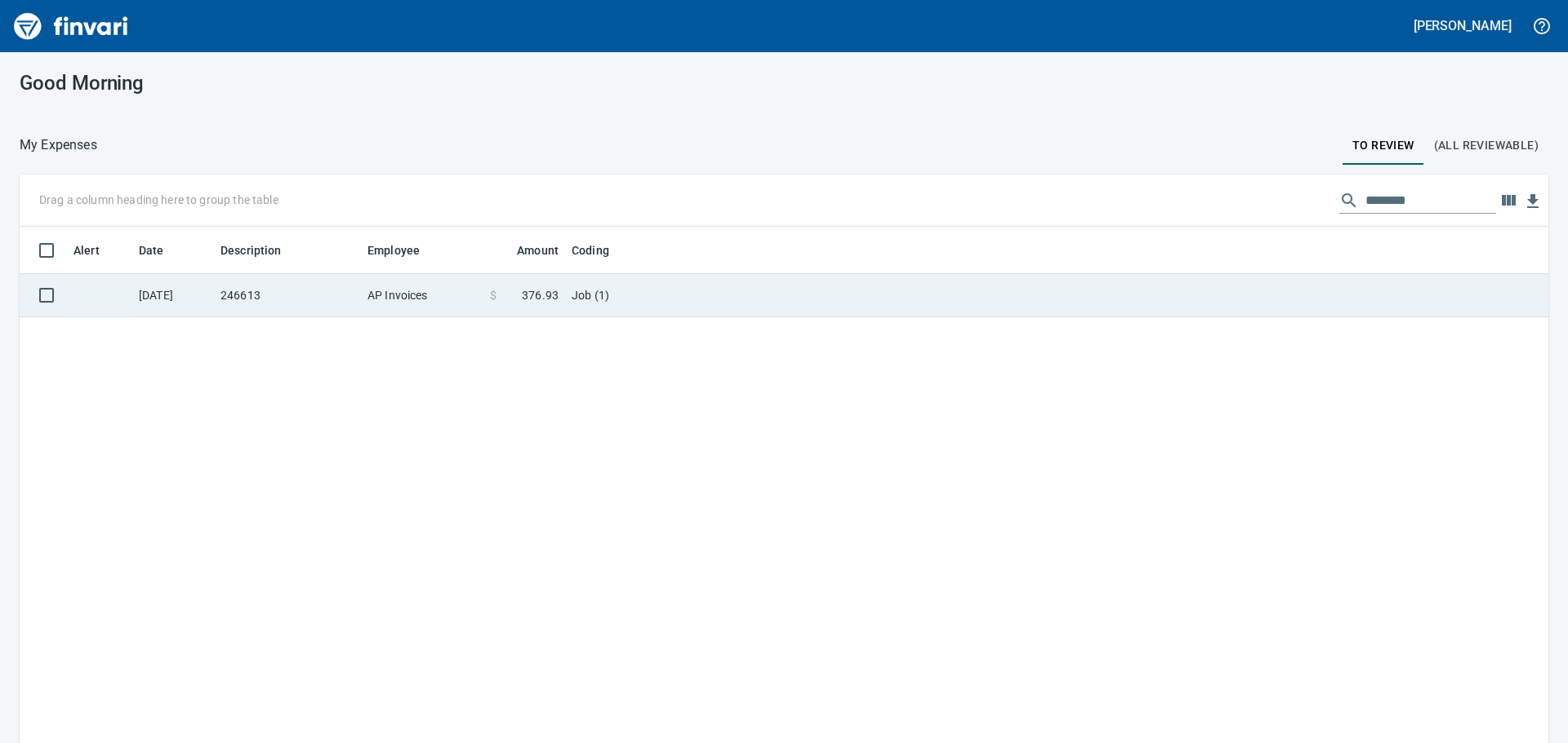
click at [557, 287] on span "376.93" at bounding box center [540, 295] width 37 height 16
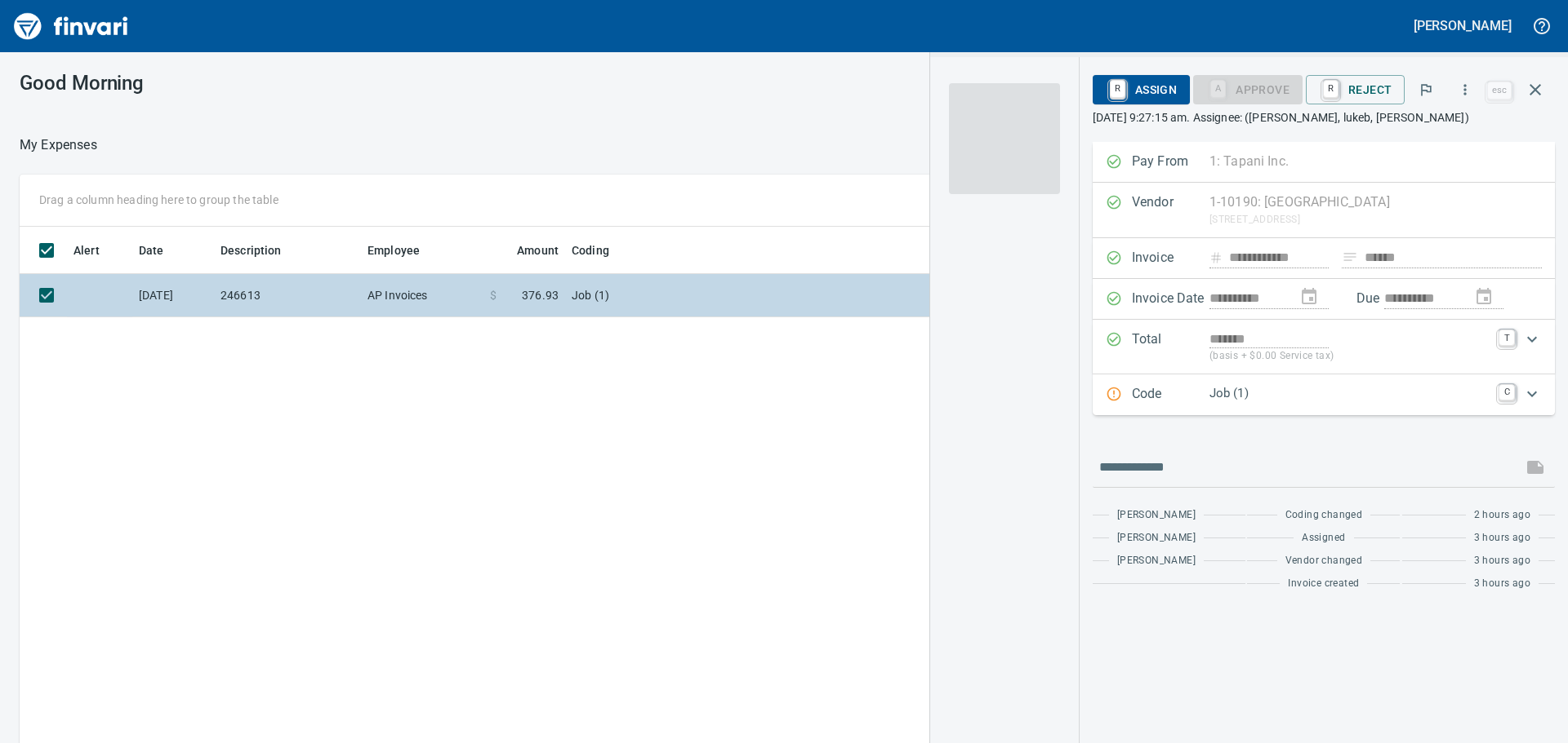
scroll to position [552, 1096]
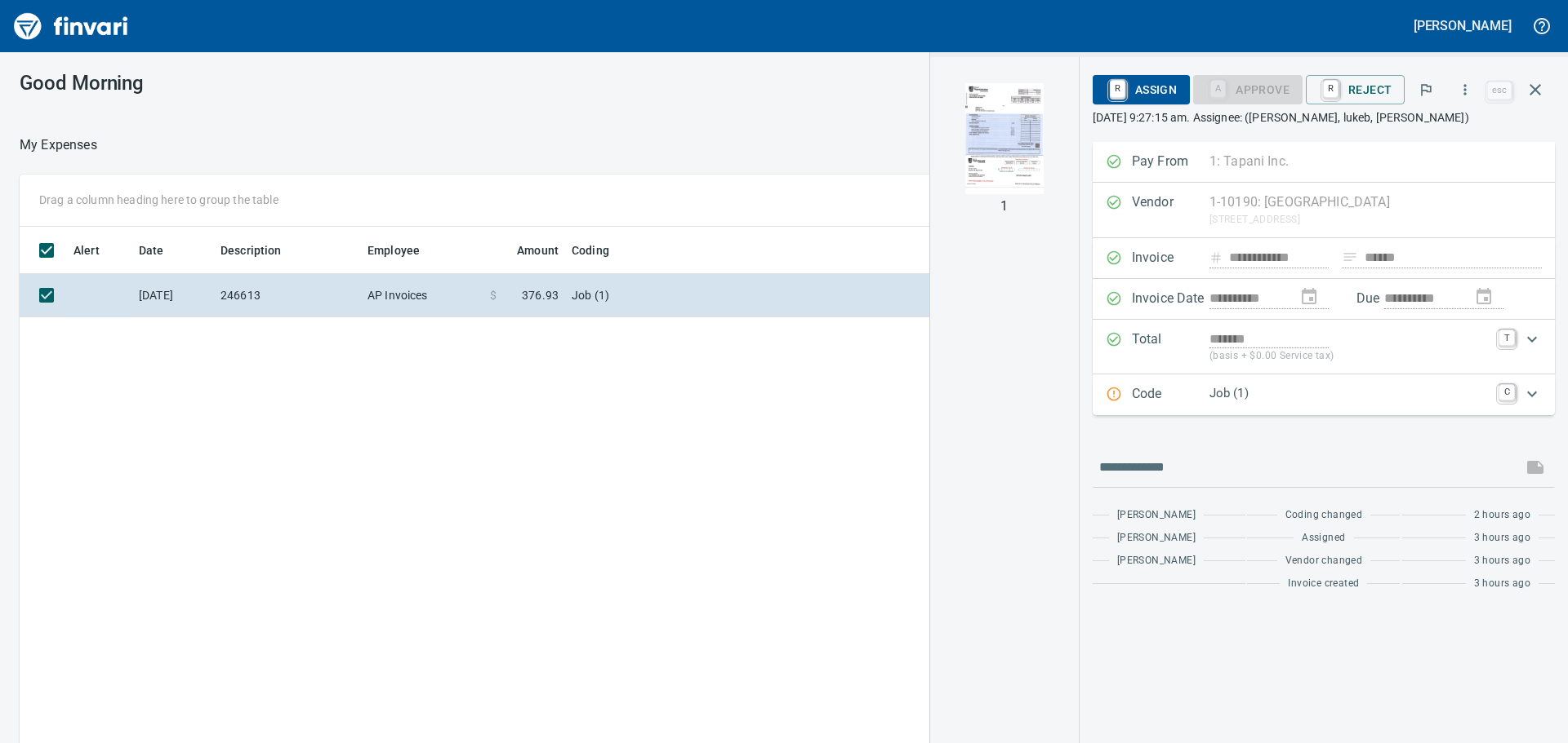
click at [1340, 105] on div "R Assign A Approve R Reject" at bounding box center [1288, 89] width 392 height 36
click at [1338, 98] on link "R" at bounding box center [1330, 90] width 15 height 18
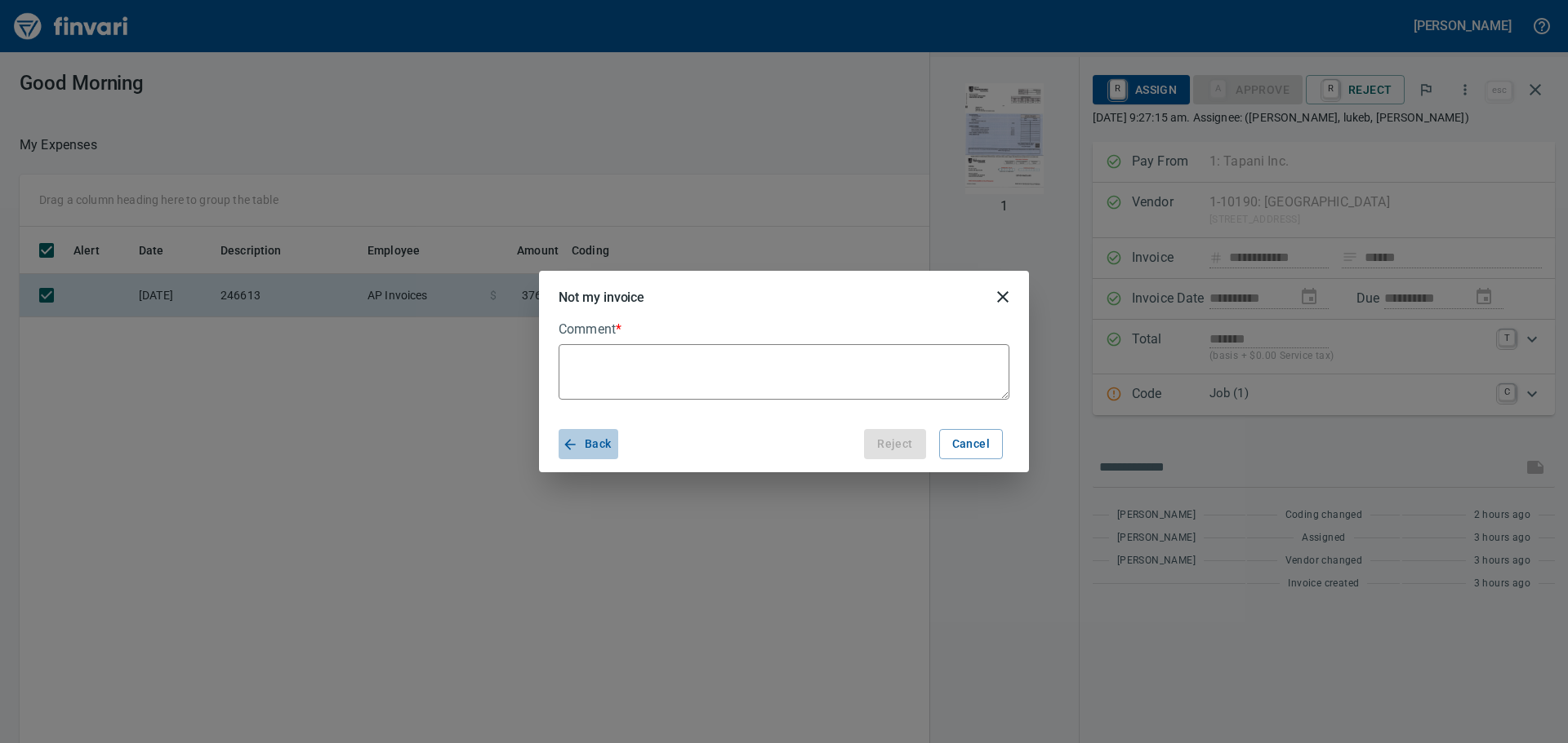
click at [598, 449] on span "Back" at bounding box center [589, 443] width 46 height 20
type textarea "*"
type textarea "**"
type textarea "*"
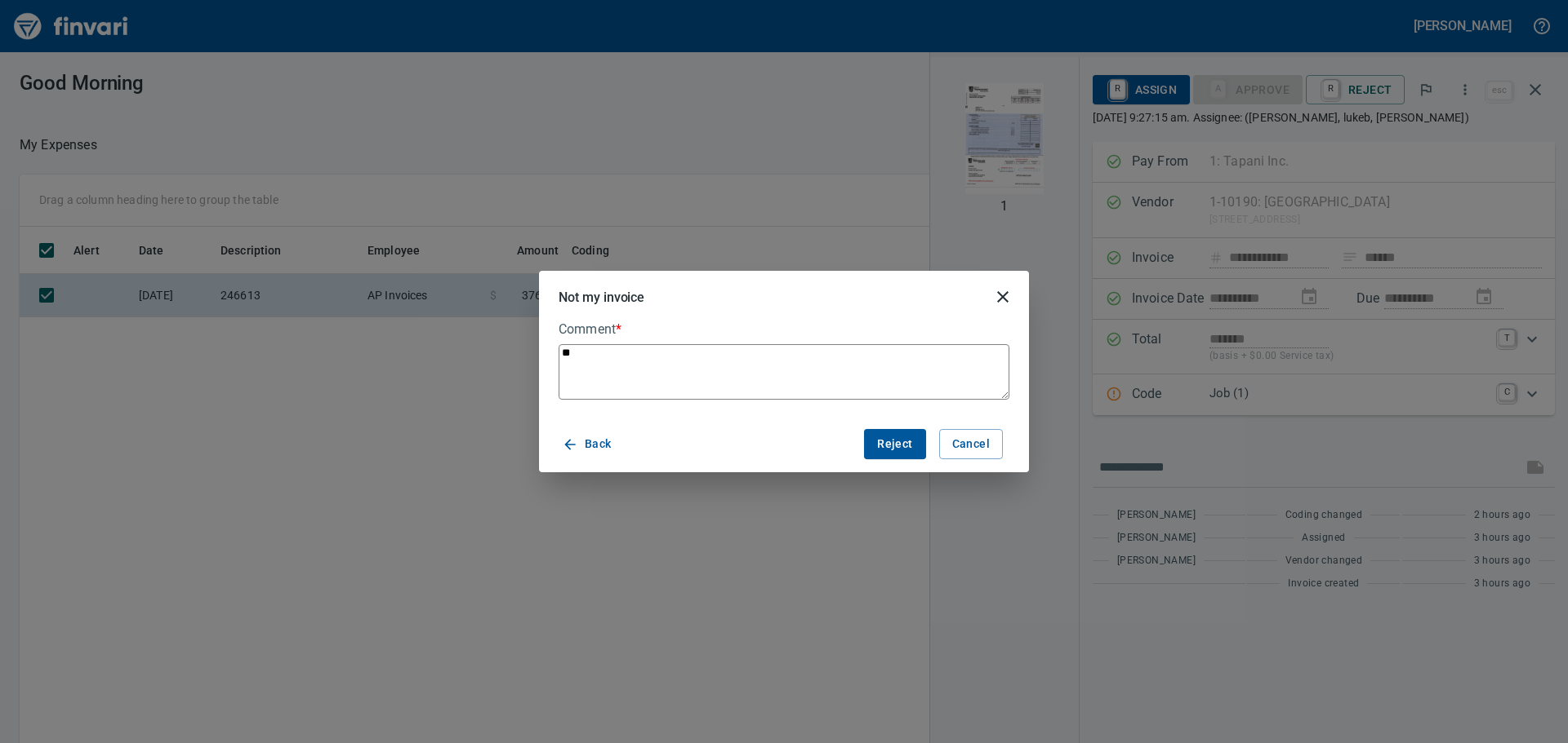
type textarea "***"
type textarea "*"
type textarea "***"
type textarea "*"
type textarea "*****"
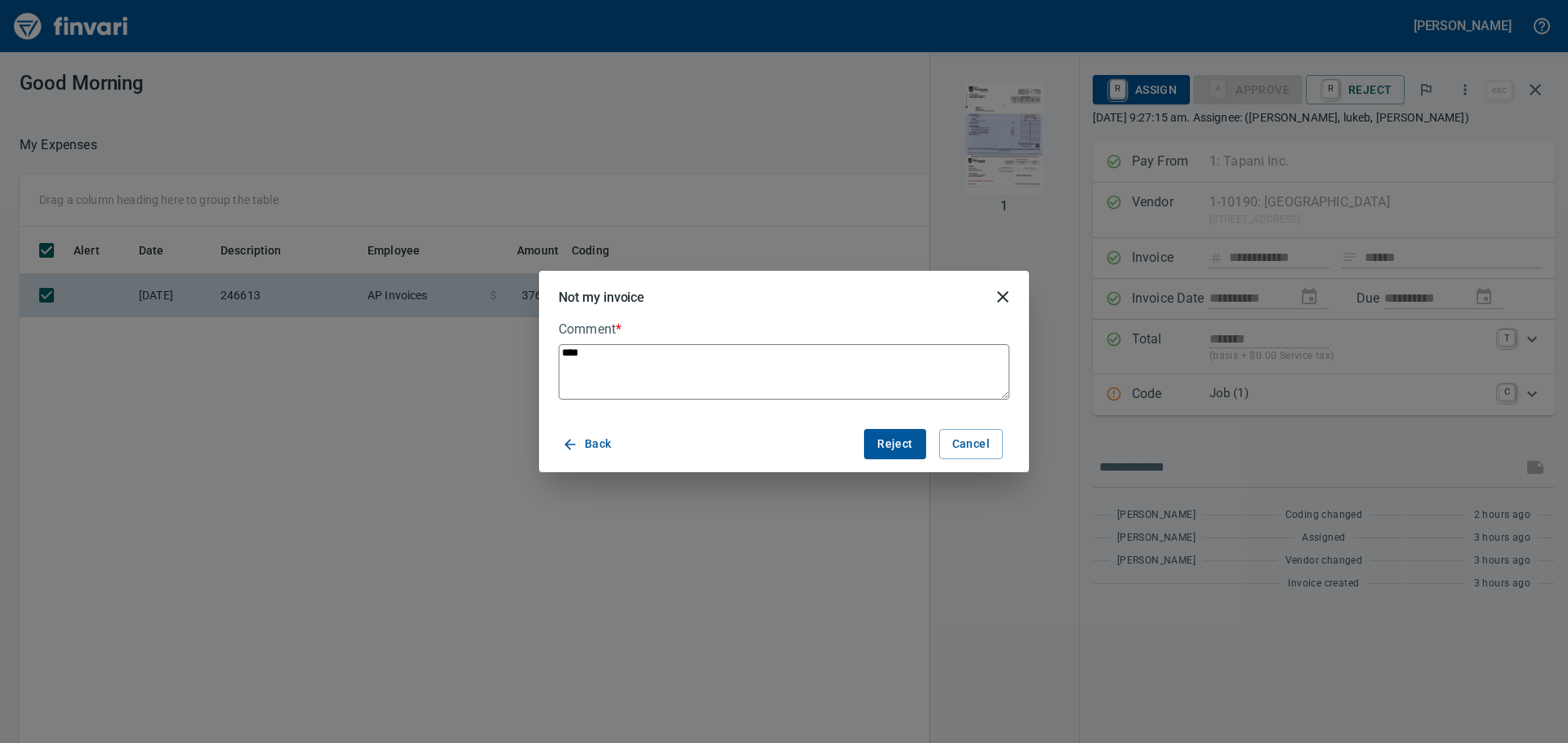
type textarea "*"
type textarea "******"
type textarea "*"
type textarea "*******"
type textarea "*"
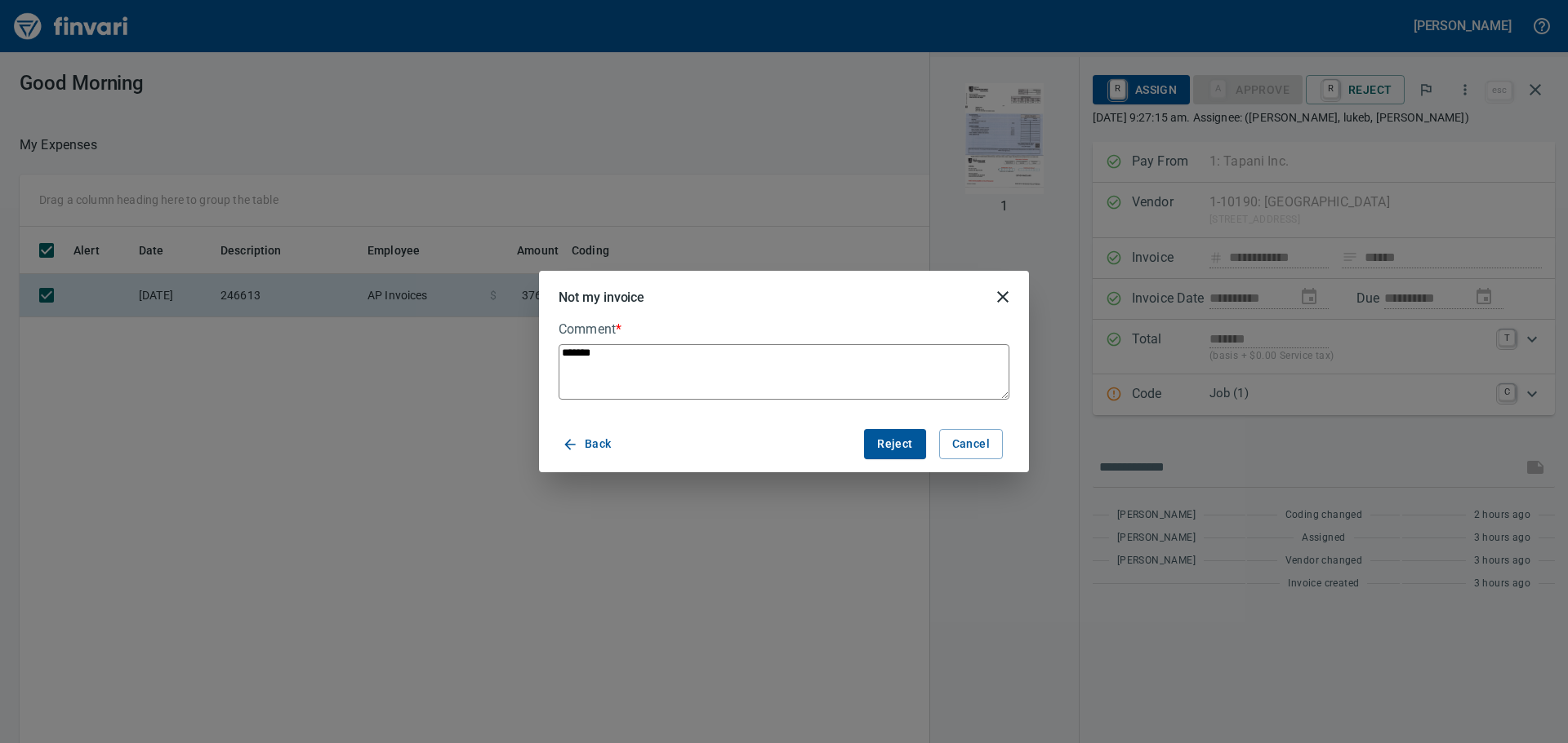
type textarea "*******"
type textarea "*"
type textarea "*********"
type textarea "*"
type textarea "**********"
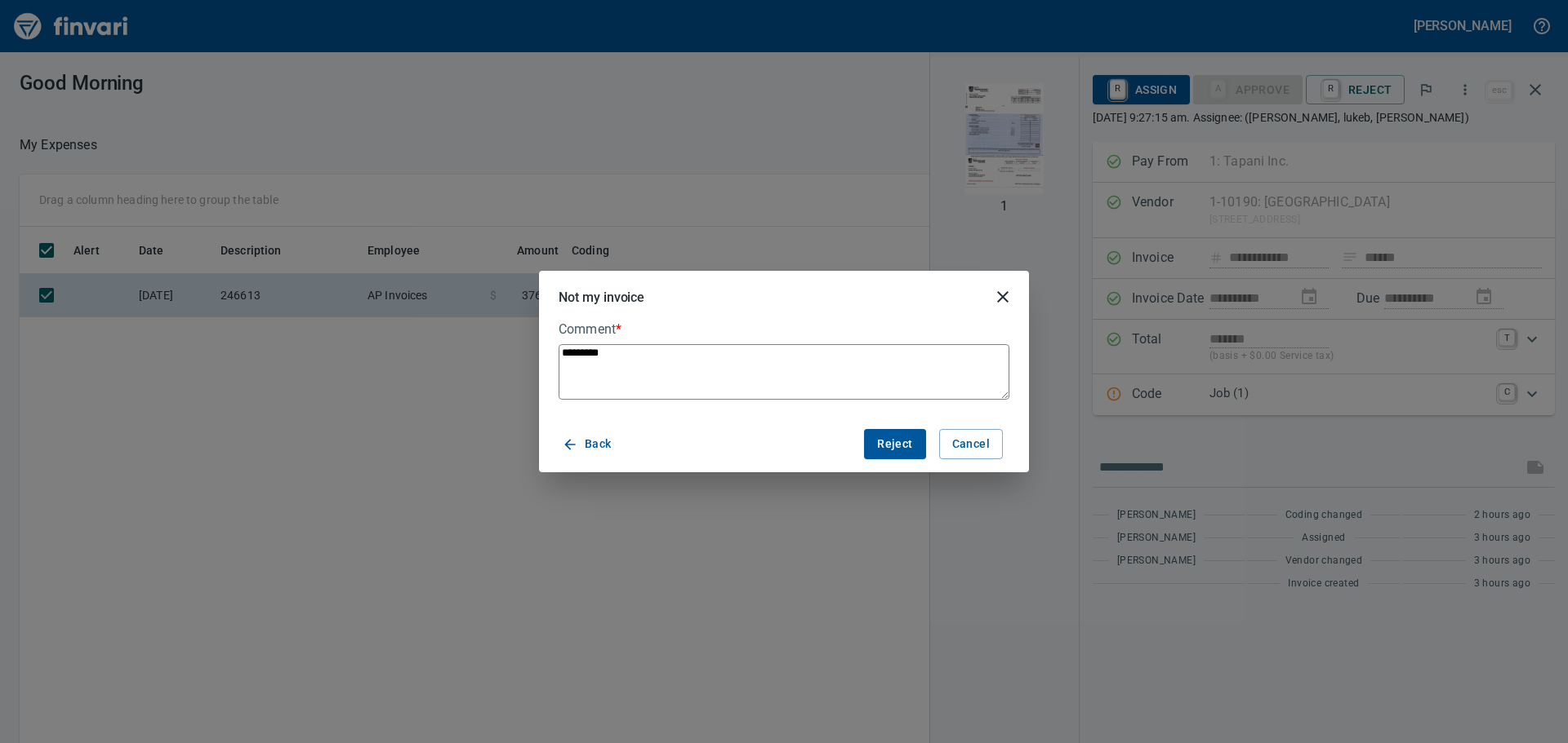
type textarea "*"
type textarea "**********"
type textarea "*"
type textarea "**********"
type textarea "*"
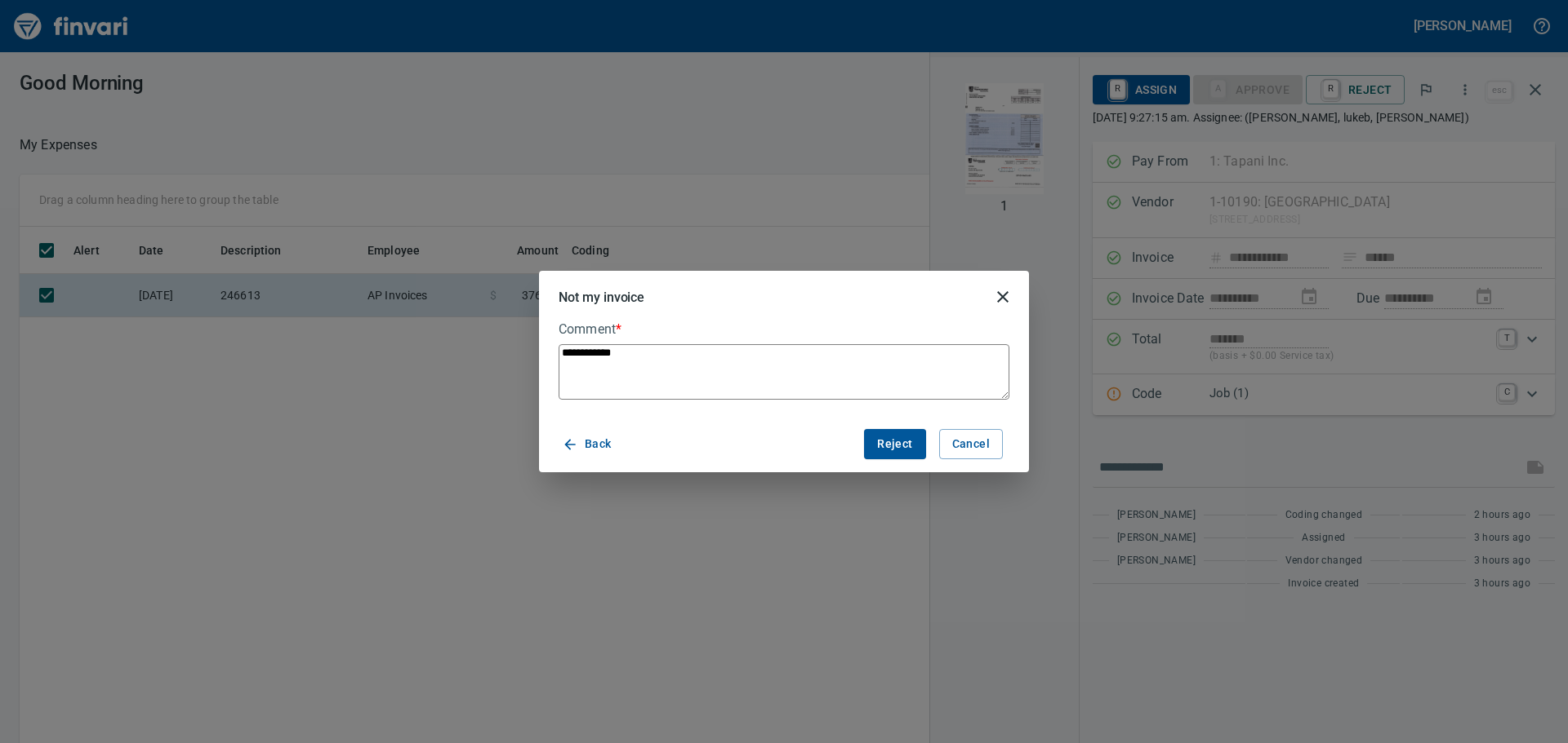
type textarea "**********"
click at [898, 441] on span "Reject" at bounding box center [894, 443] width 35 height 20
